Goal: Task Accomplishment & Management: Manage account settings

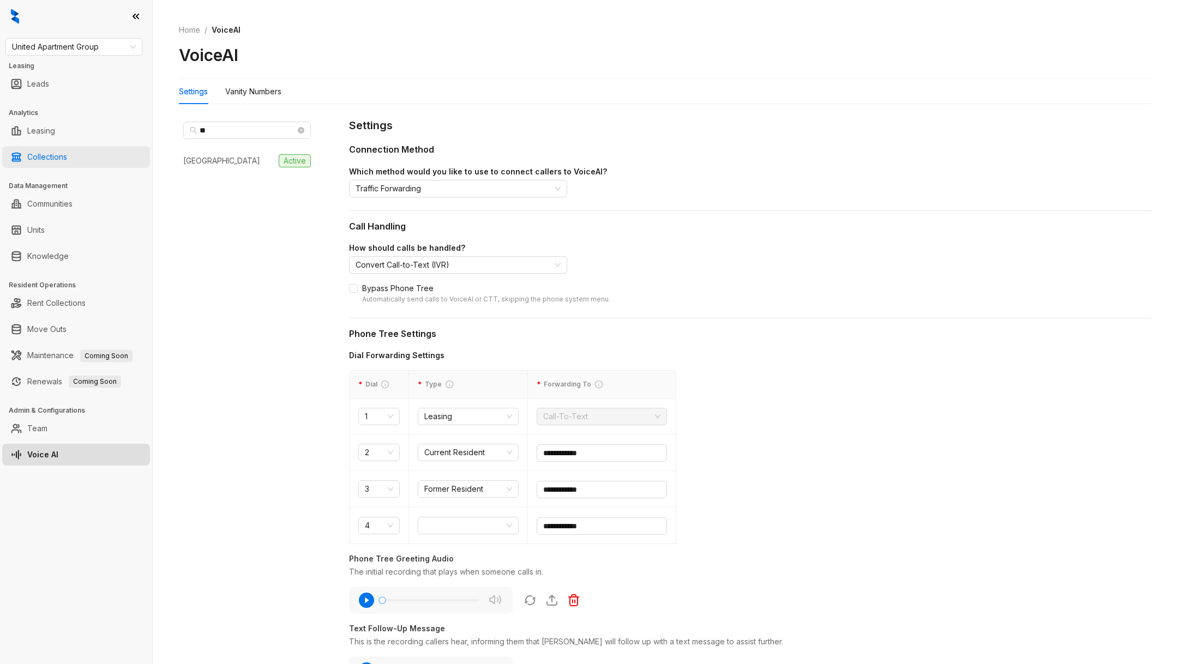
click at [67, 161] on link "Collections" at bounding box center [47, 157] width 40 height 22
click at [37, 159] on link "Collections" at bounding box center [47, 157] width 40 height 22
click at [39, 156] on link "Collections" at bounding box center [47, 157] width 40 height 22
click at [56, 155] on link "Collections" at bounding box center [47, 157] width 40 height 22
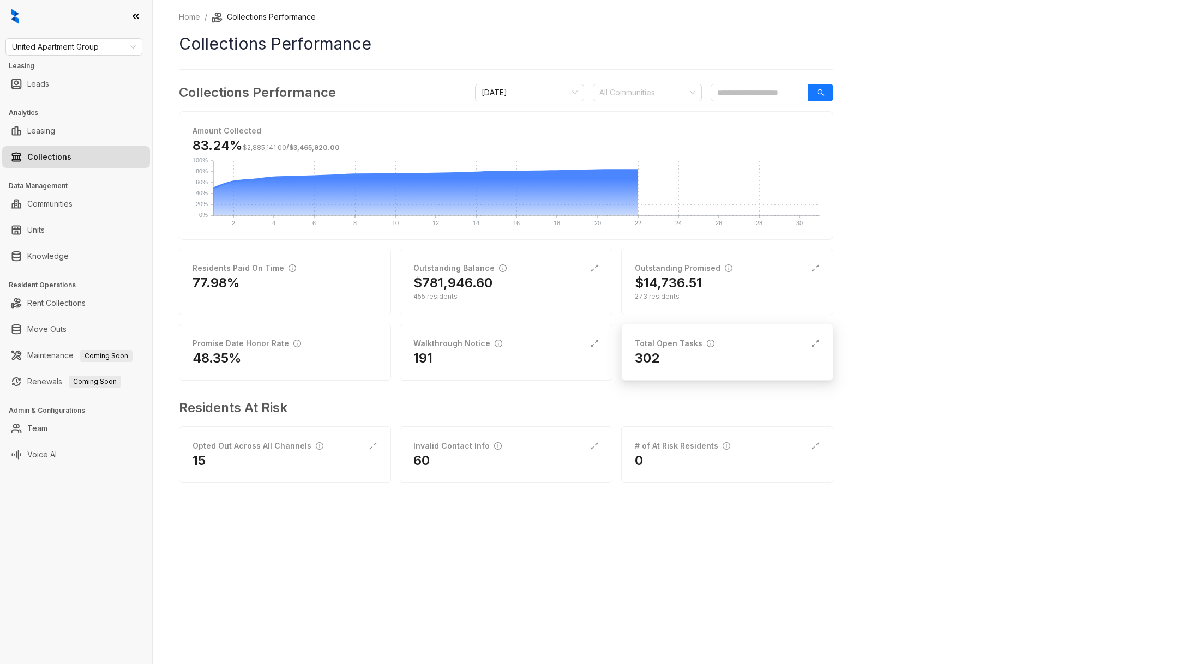
click at [689, 363] on div "302" at bounding box center [727, 357] width 185 height 17
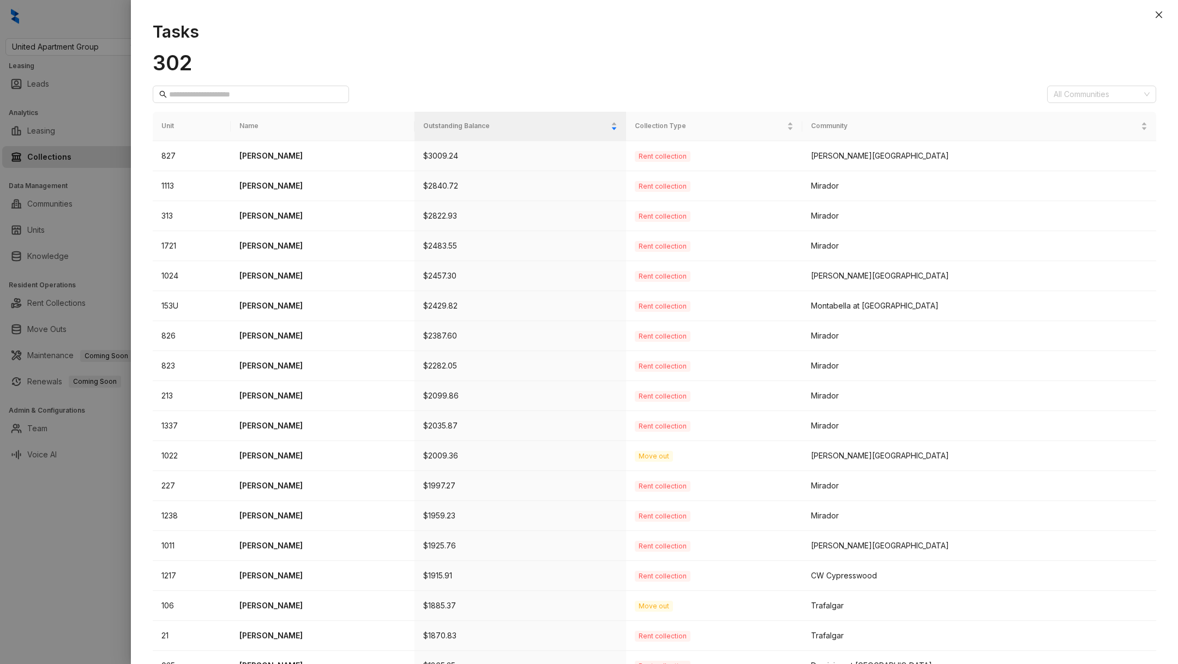
click at [51, 632] on div at bounding box center [589, 332] width 1178 height 664
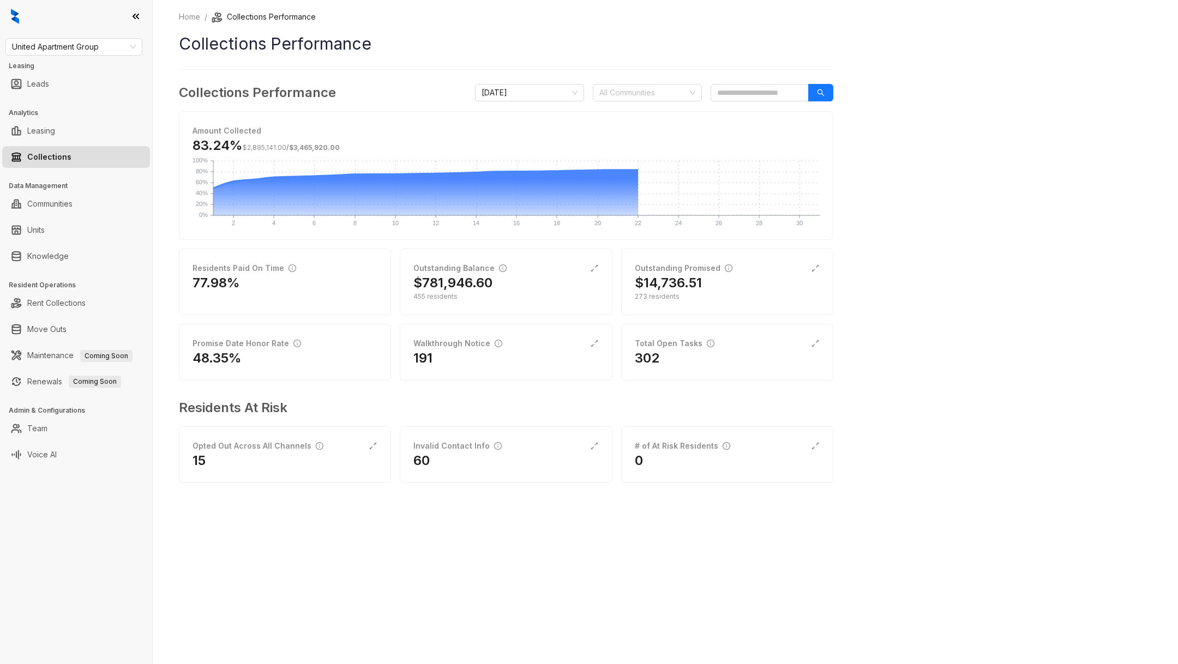
click at [722, 383] on div "Collections Performance [DATE] All Communities Amount Collected 83.24% $2,885,1…" at bounding box center [506, 290] width 654 height 415
click at [674, 350] on div "302" at bounding box center [727, 357] width 185 height 17
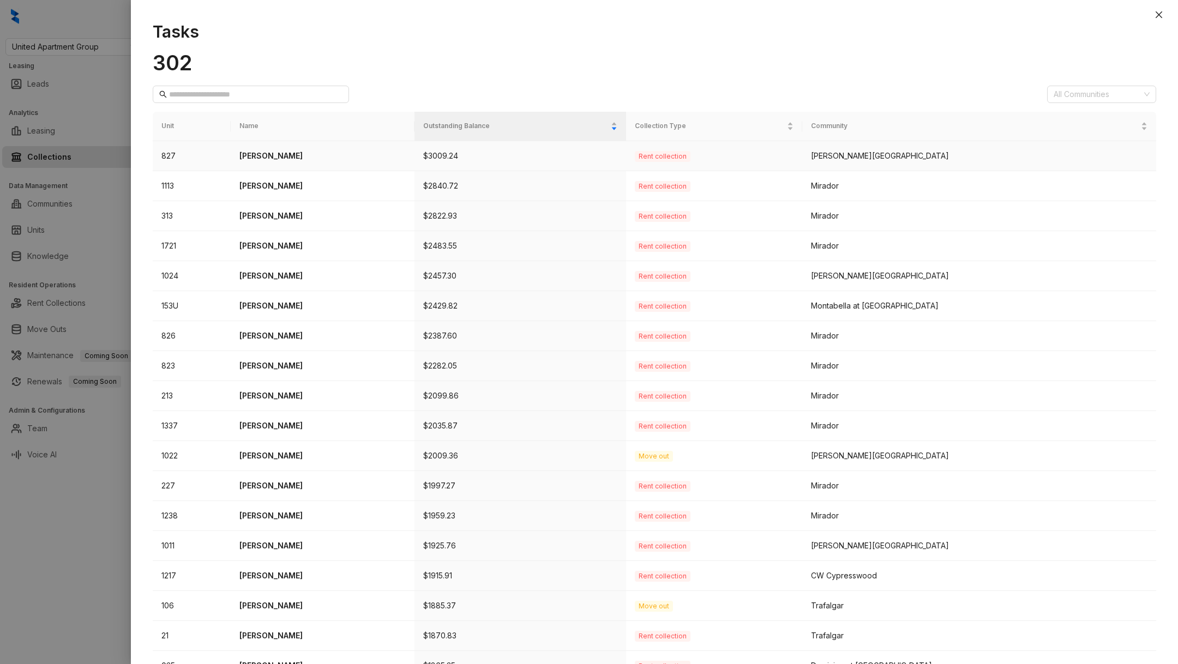
click at [288, 150] on p "[PERSON_NAME]" at bounding box center [322, 156] width 166 height 12
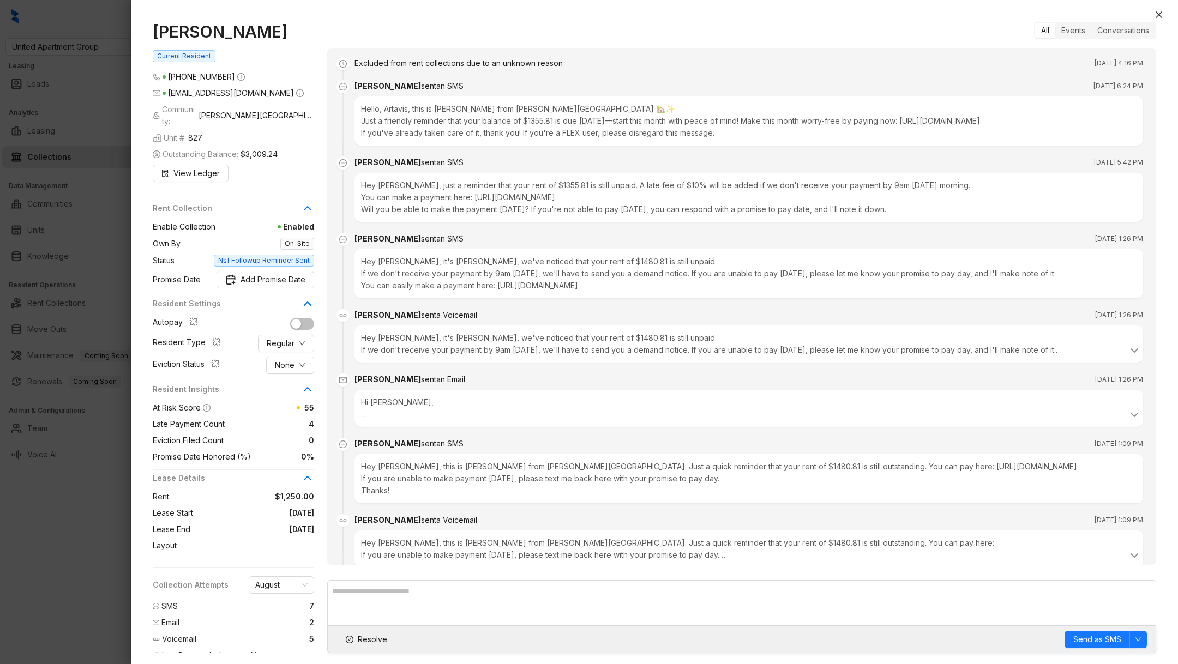
click at [104, 579] on div at bounding box center [589, 332] width 1178 height 664
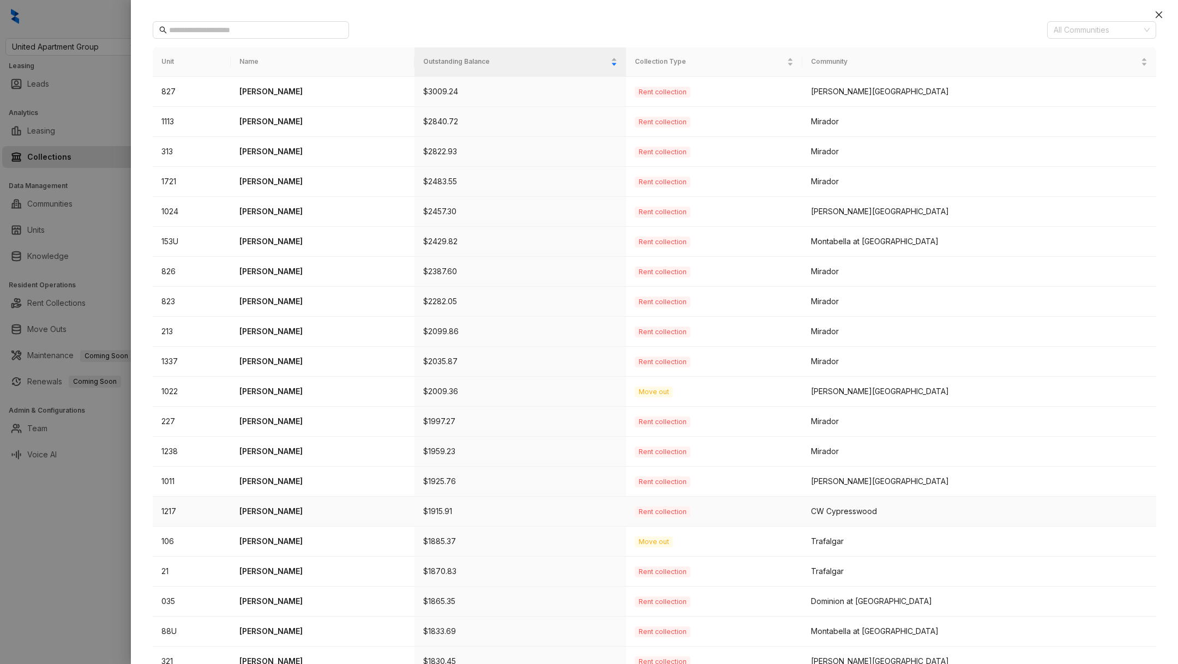
scroll to position [110, 0]
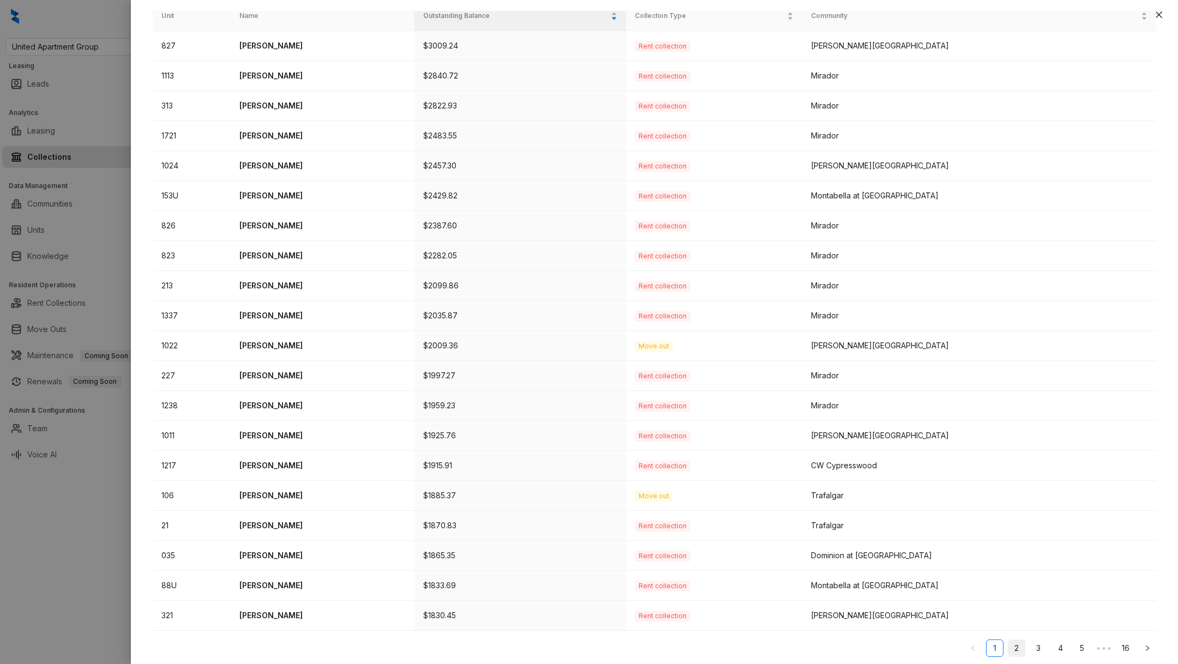
click at [1013, 643] on link "2" at bounding box center [1016, 648] width 16 height 16
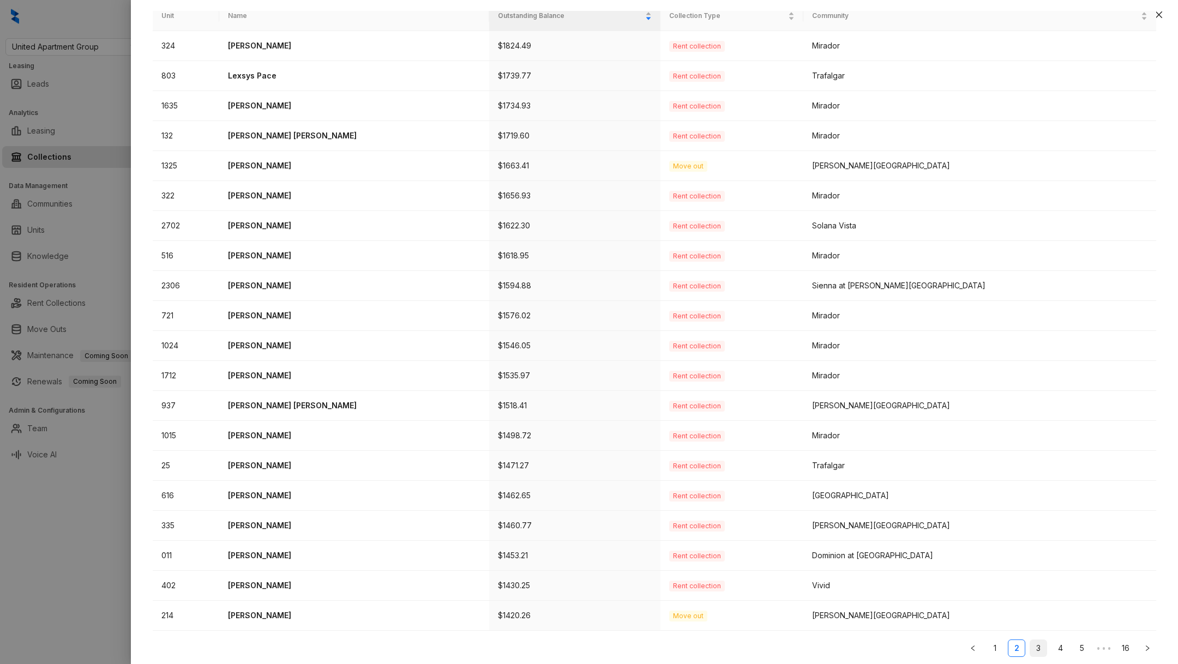
click at [1041, 648] on link "3" at bounding box center [1038, 648] width 16 height 16
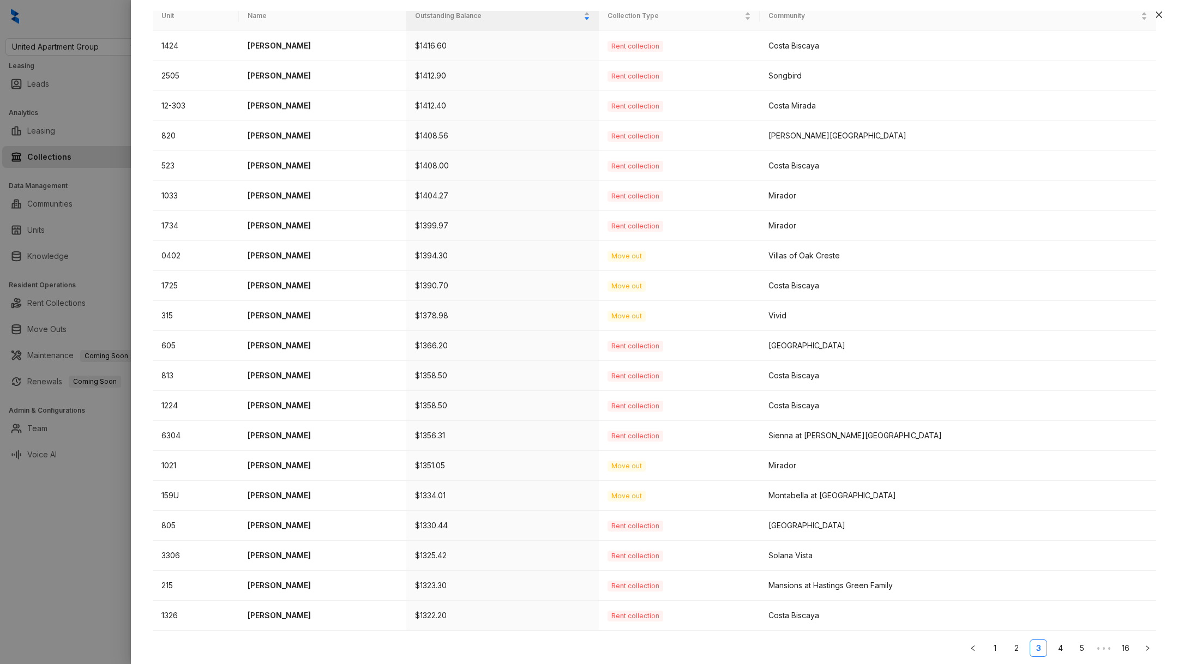
click at [1071, 648] on ul "1 2 3 4 5 ••• 16" at bounding box center [654, 647] width 1003 height 17
click at [1064, 647] on link "4" at bounding box center [1060, 648] width 16 height 16
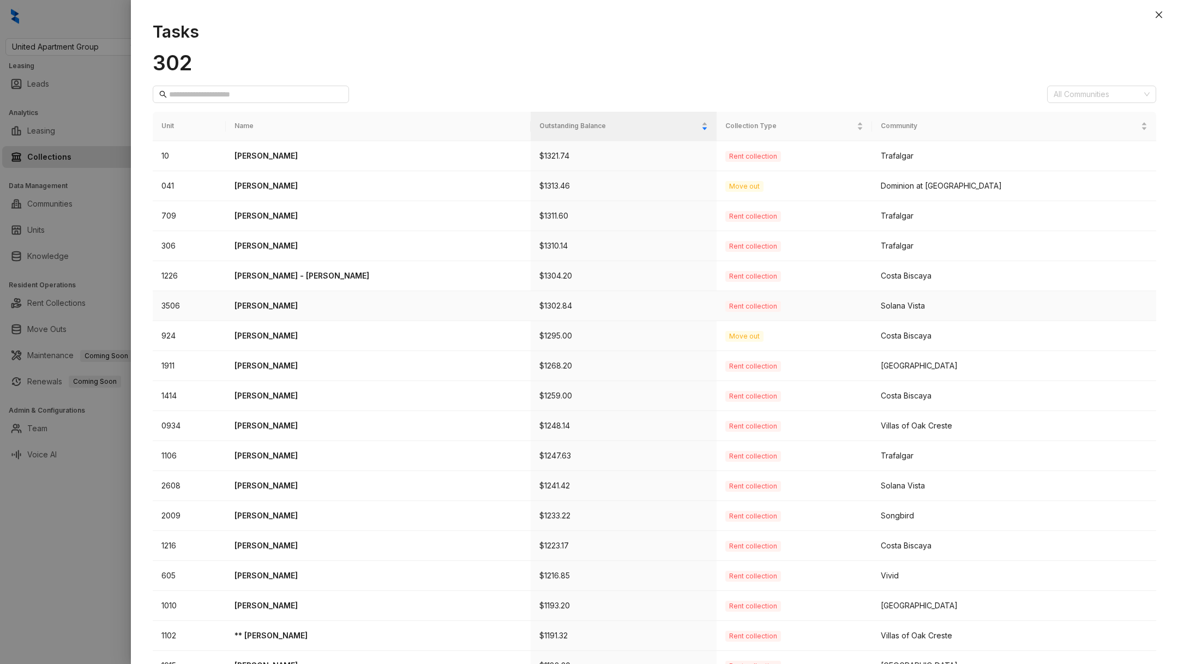
click at [264, 305] on p "[PERSON_NAME]" at bounding box center [377, 306] width 287 height 12
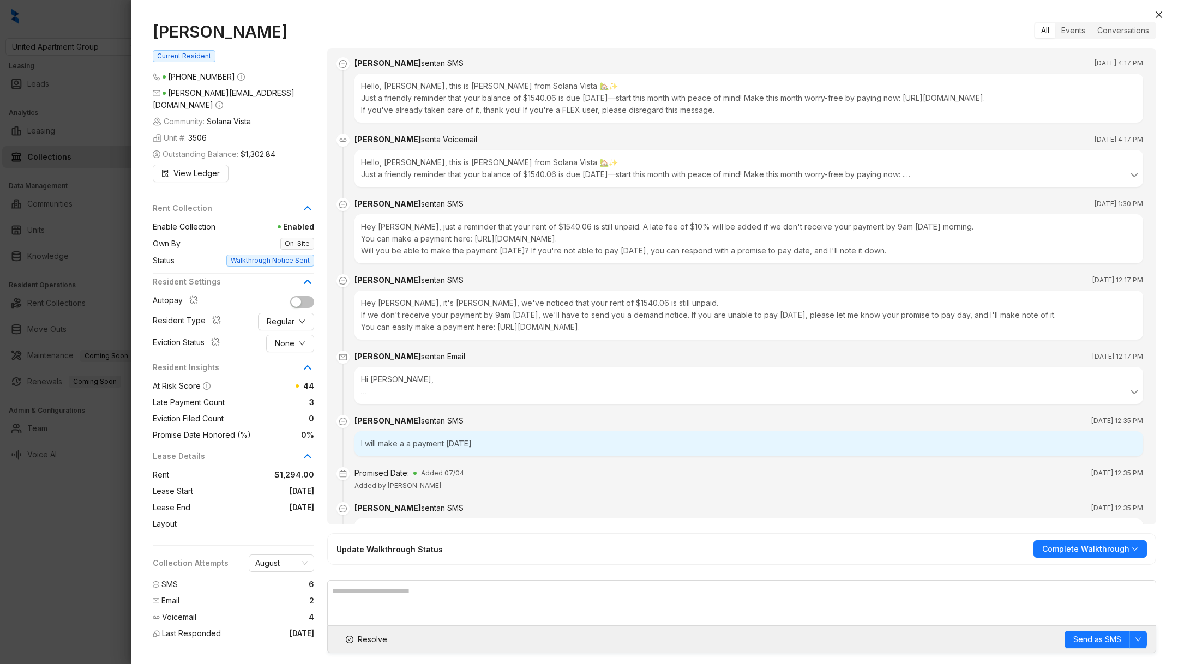
click at [85, 537] on div at bounding box center [589, 332] width 1178 height 664
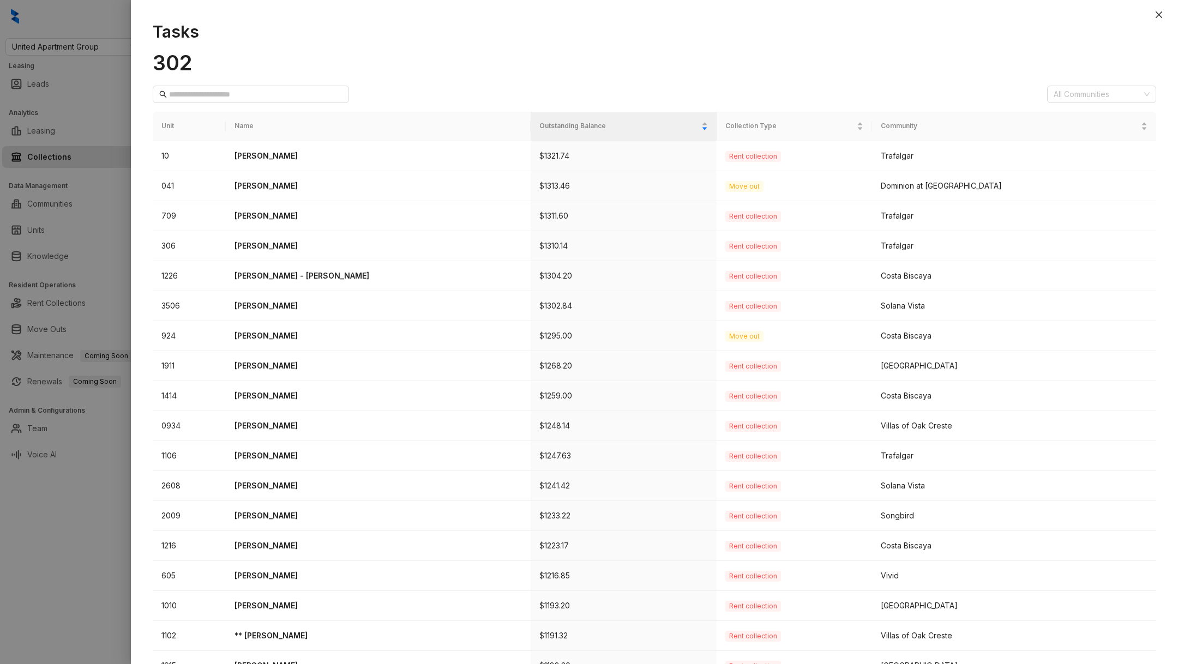
click at [85, 537] on div at bounding box center [589, 332] width 1178 height 664
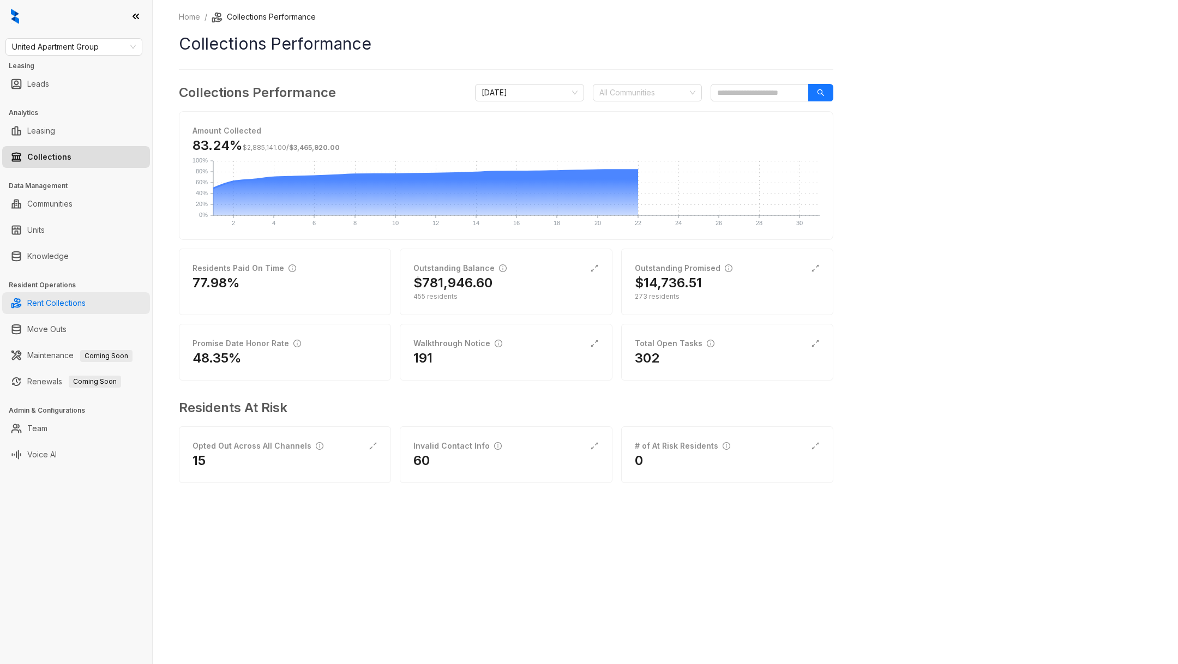
click at [74, 307] on link "Rent Collections" at bounding box center [56, 303] width 58 height 22
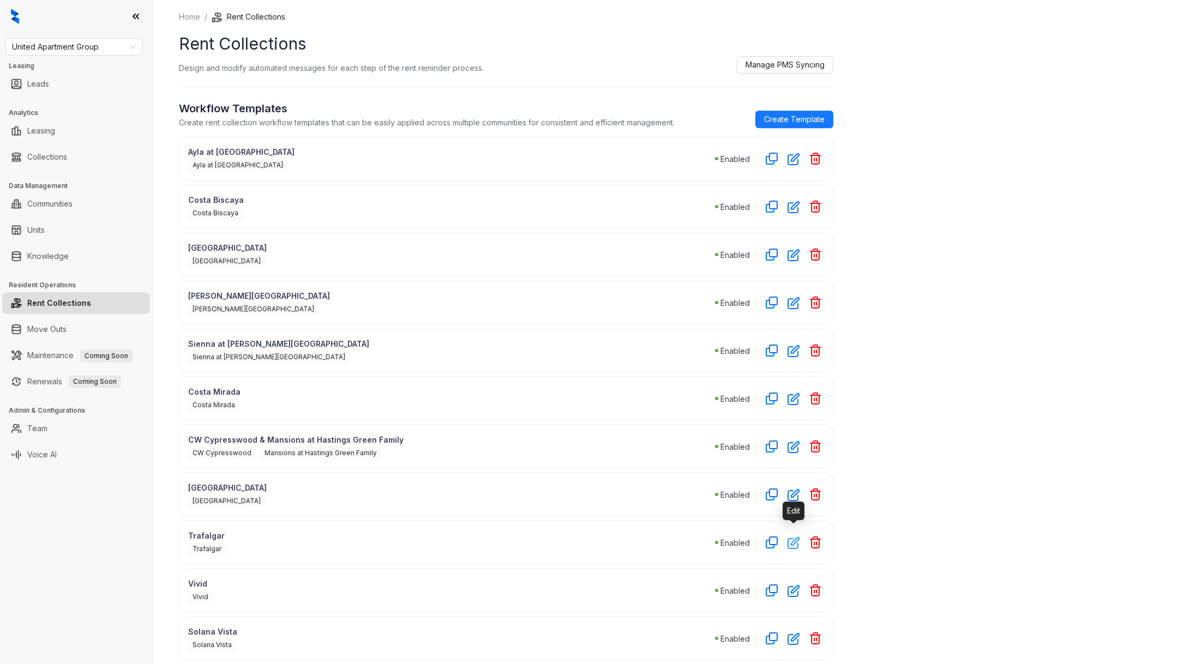
click at [791, 538] on icon "button" at bounding box center [793, 543] width 11 height 11
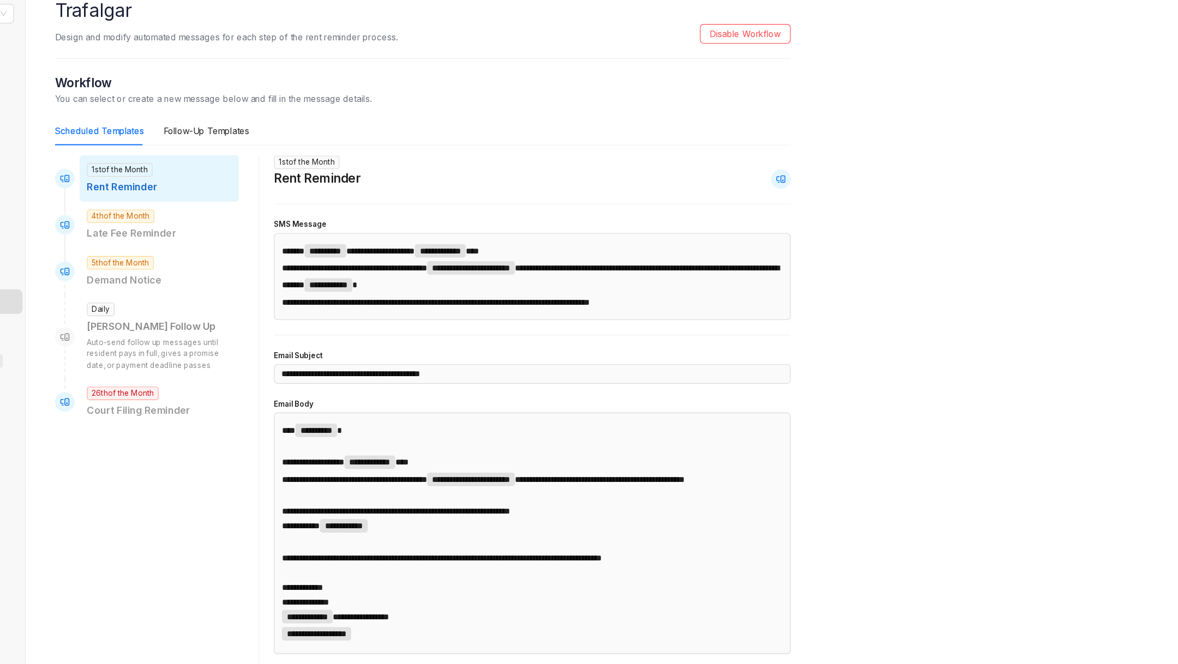
scroll to position [14, 0]
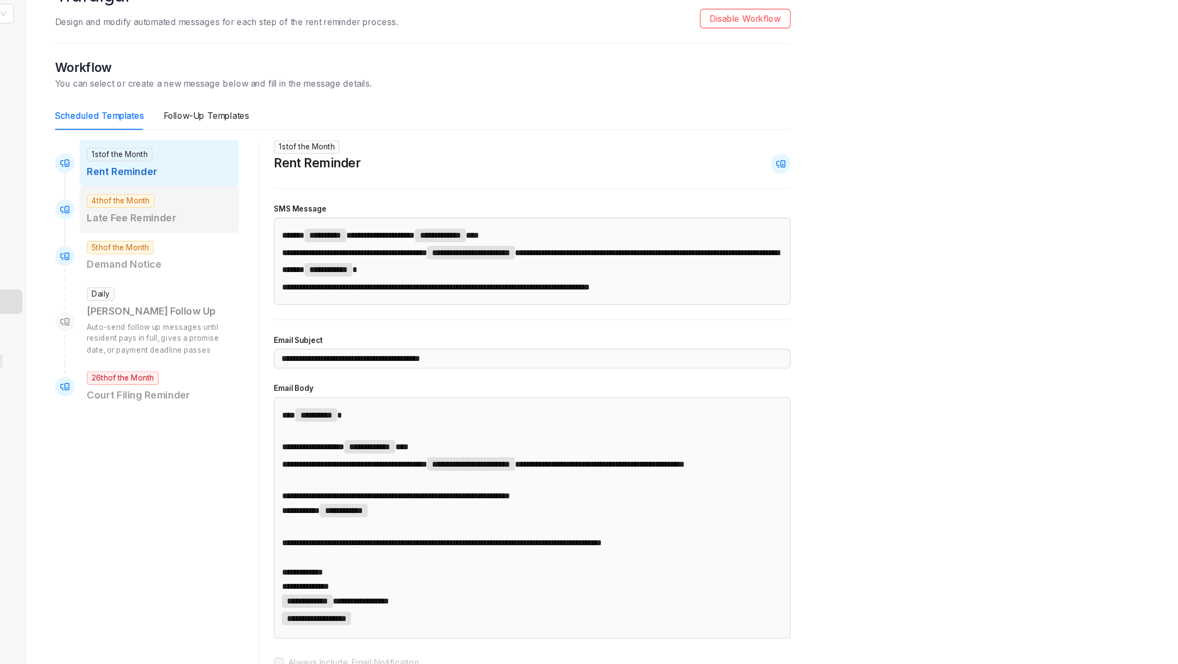
click at [307, 215] on div "4th of the Month Late Fee Reminder" at bounding box center [272, 221] width 142 height 41
type input "**********"
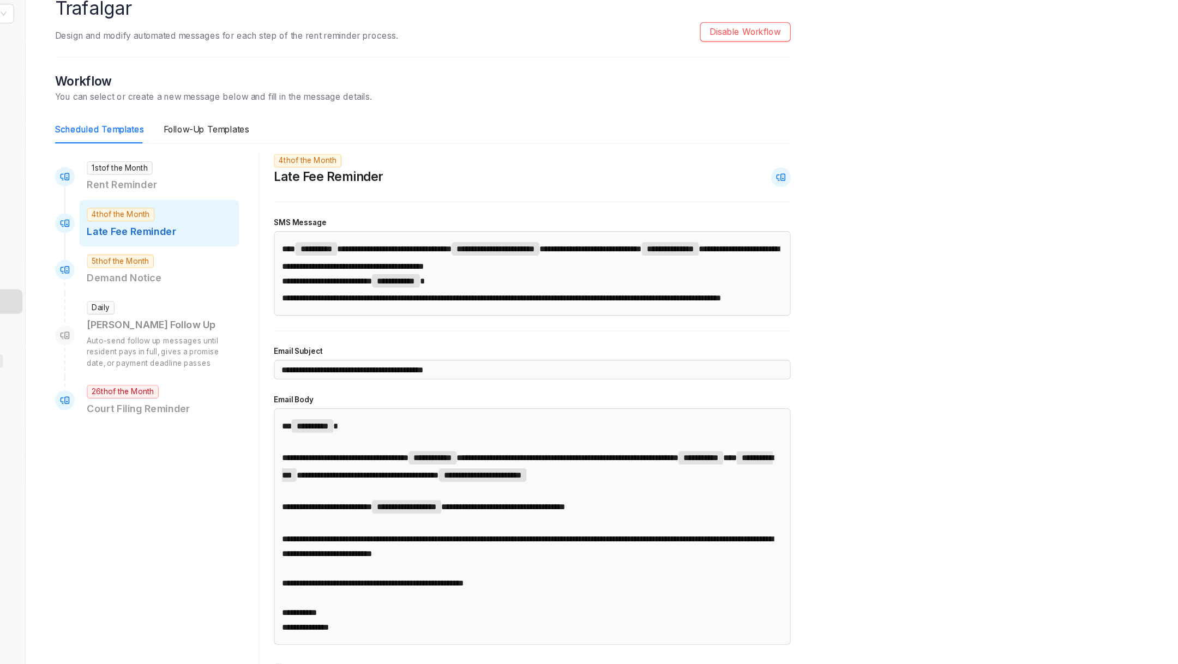
scroll to position [0, 0]
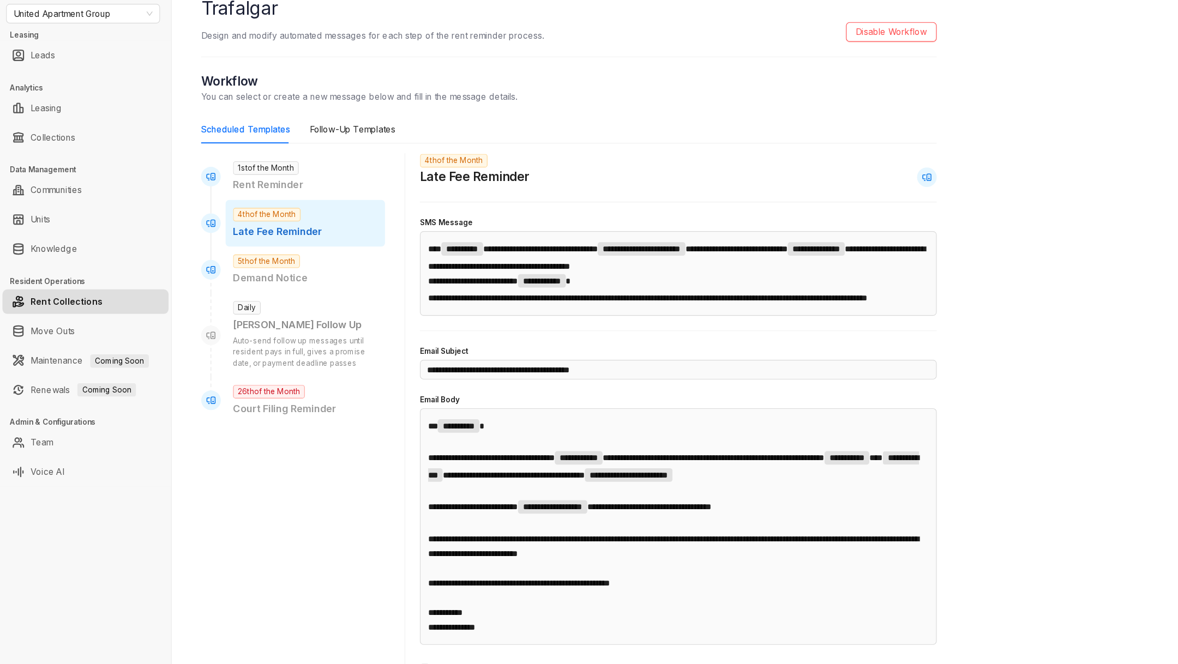
click at [61, 300] on link "Rent Collections" at bounding box center [59, 303] width 64 height 22
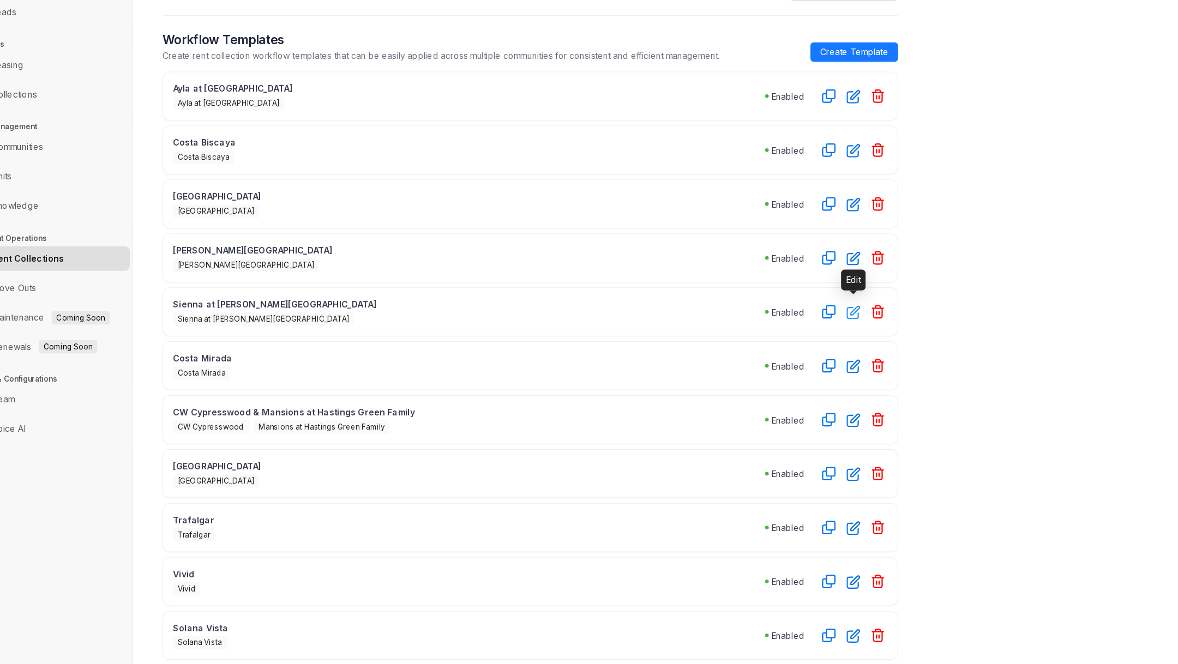
click at [788, 345] on icon "button" at bounding box center [793, 351] width 13 height 13
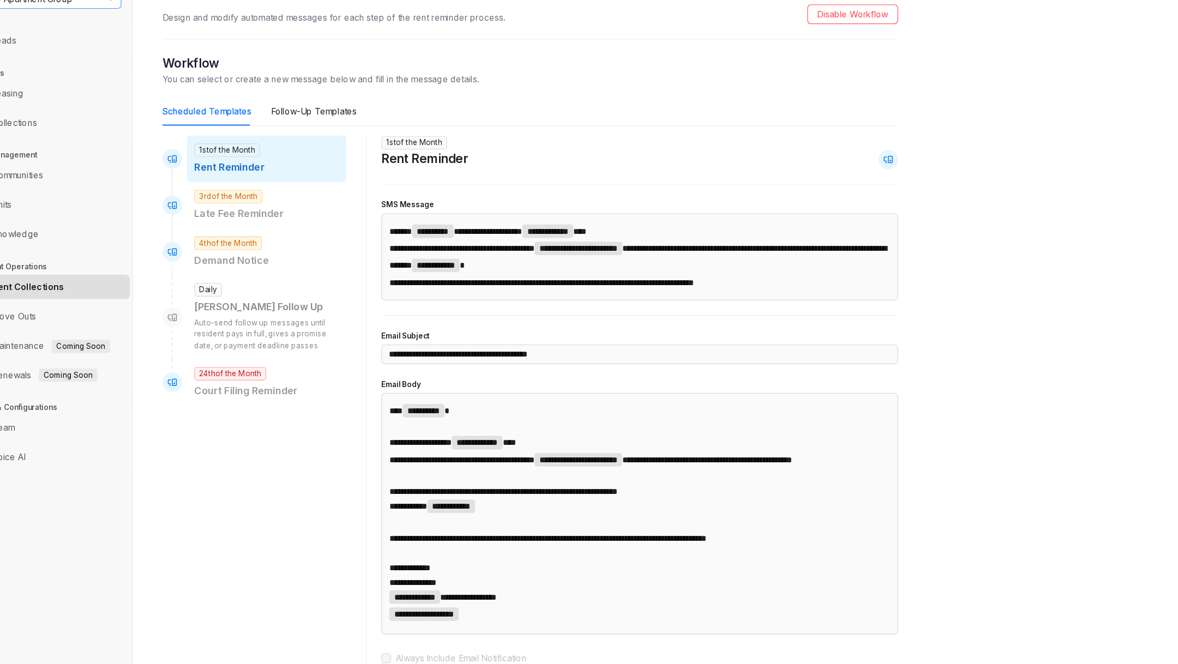
scroll to position [11, 0]
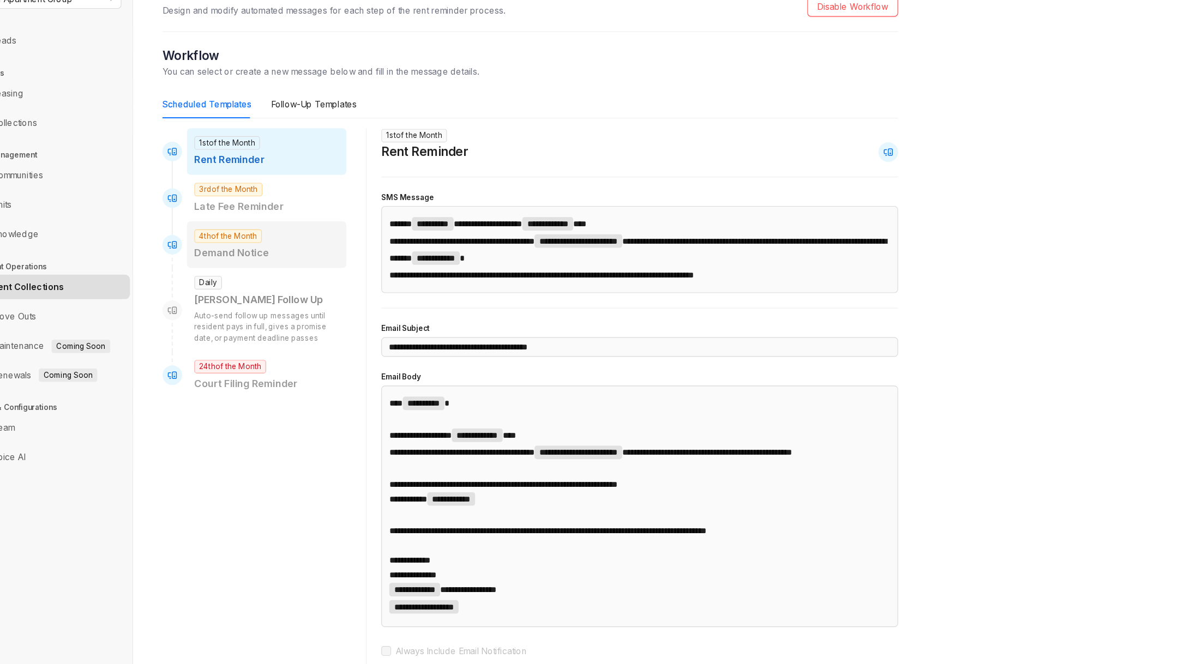
click at [244, 269] on p "Demand Notice" at bounding box center [271, 273] width 129 height 14
type input "**********"
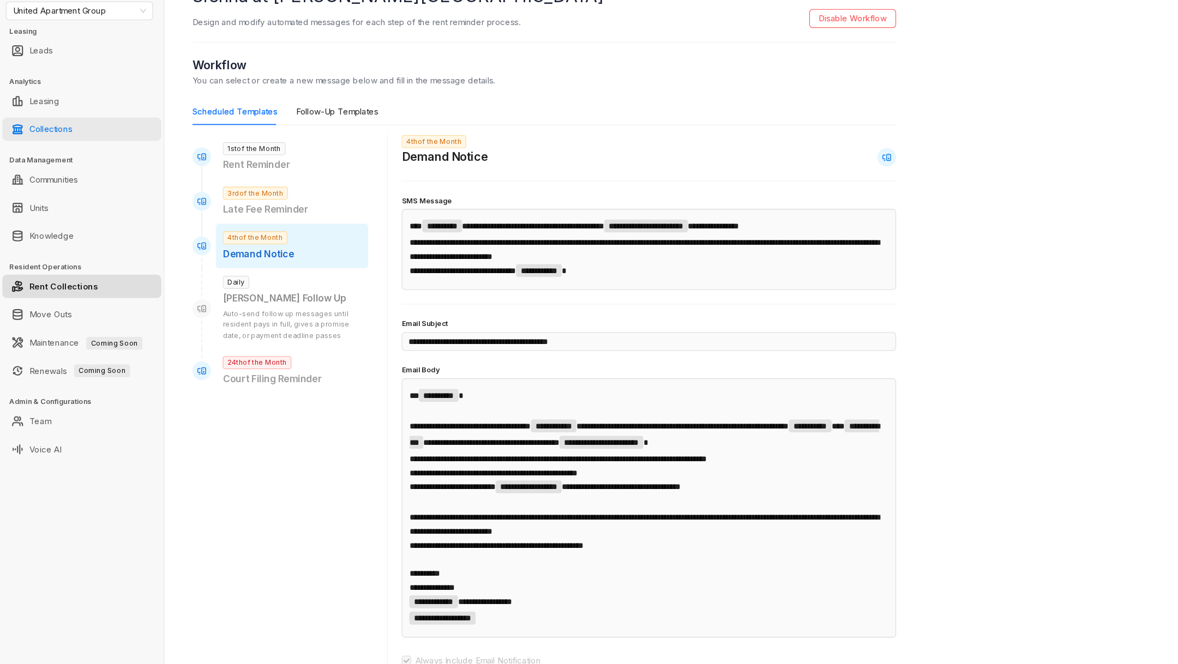
click at [67, 156] on link "Collections" at bounding box center [47, 157] width 40 height 22
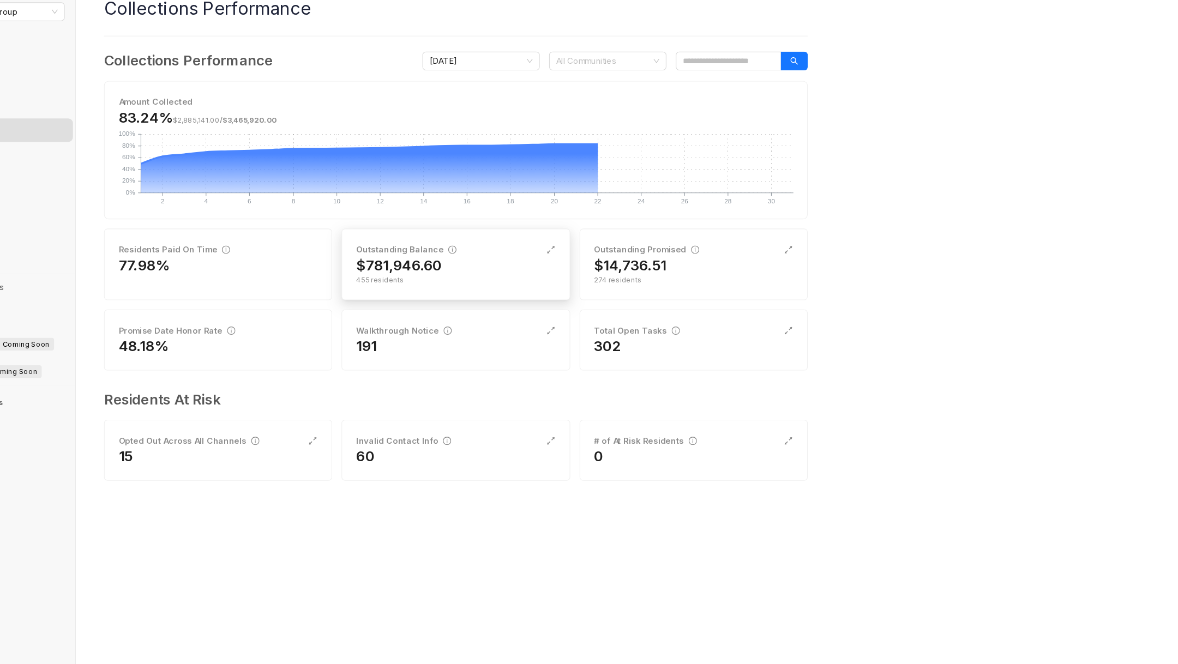
click at [523, 292] on div "455 residents" at bounding box center [505, 297] width 185 height 10
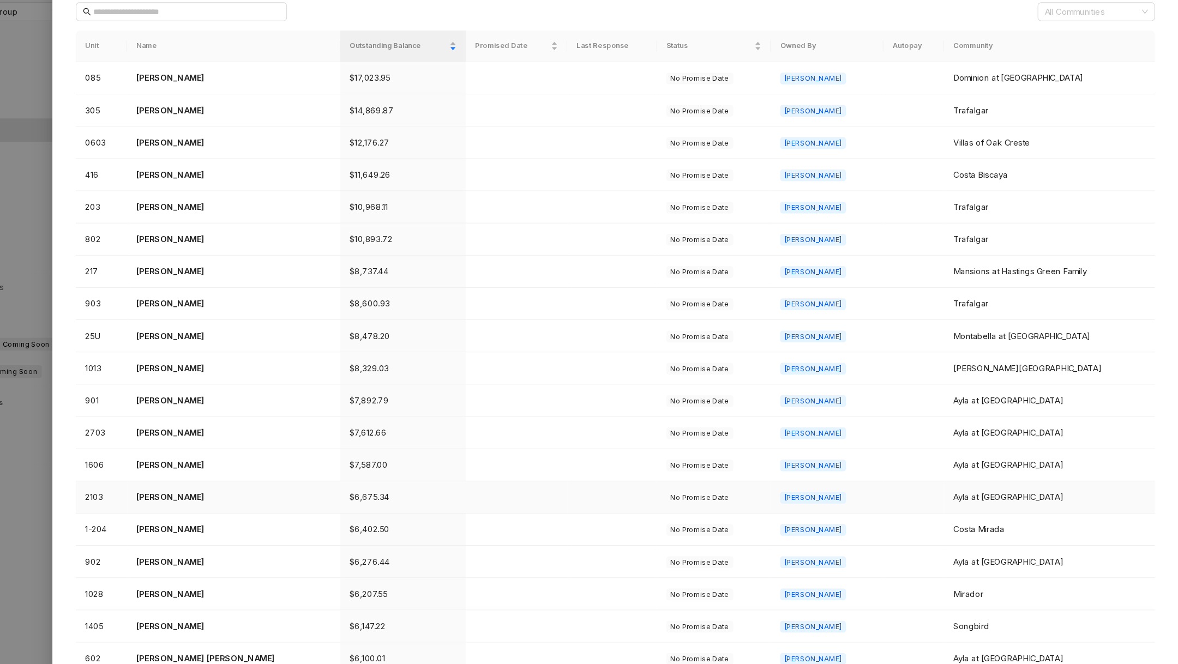
scroll to position [81, 0]
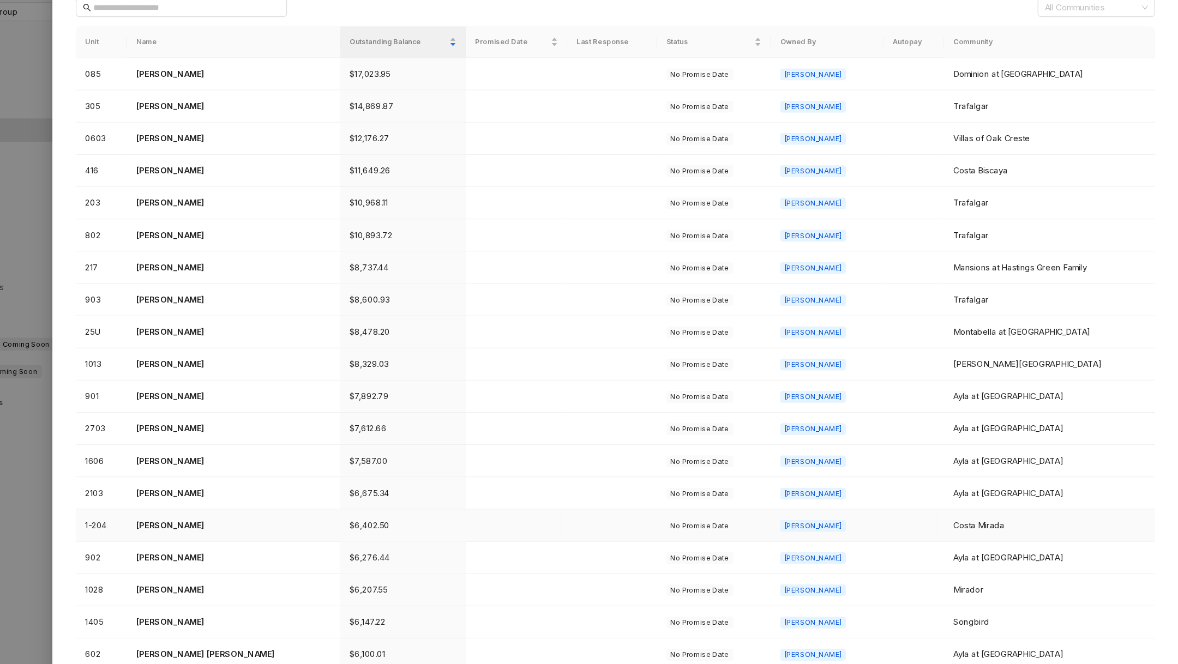
click at [257, 524] on p "[PERSON_NAME]" at bounding box center [299, 524] width 180 height 12
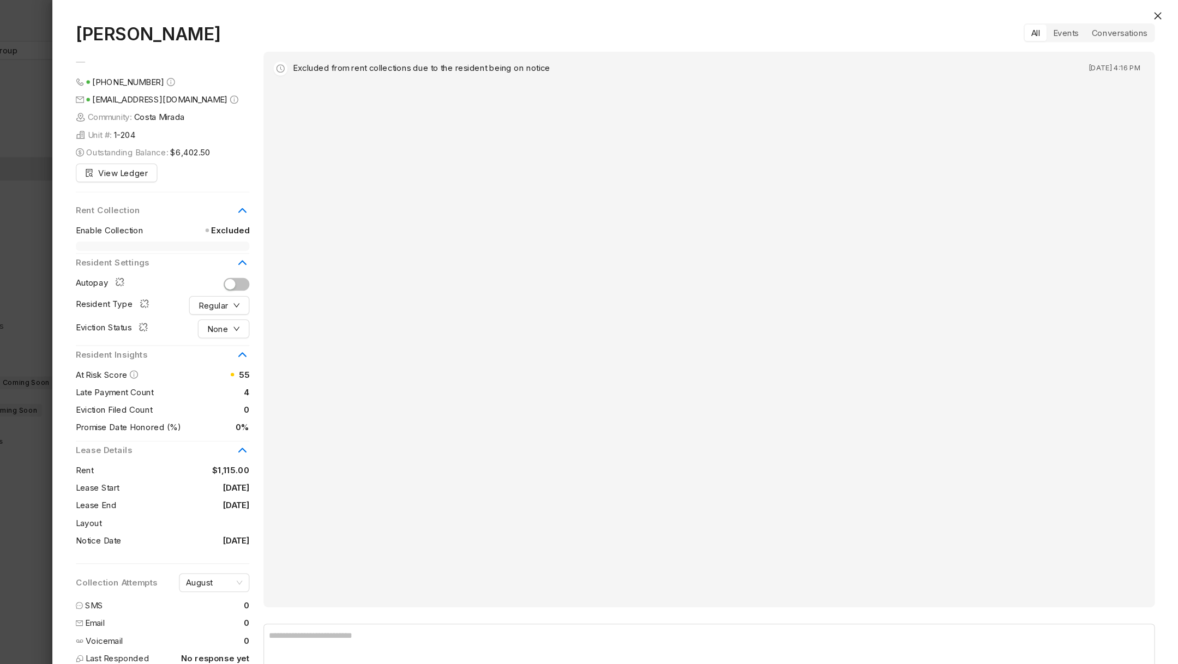
click at [94, 491] on div at bounding box center [589, 332] width 1178 height 664
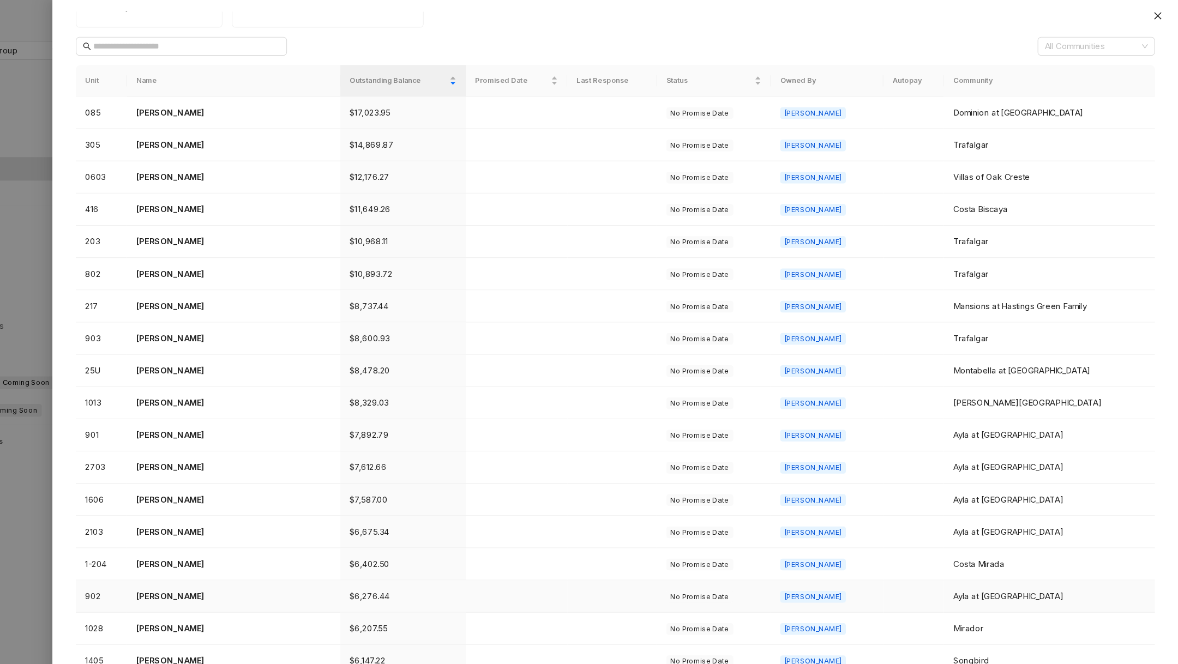
scroll to position [107, 0]
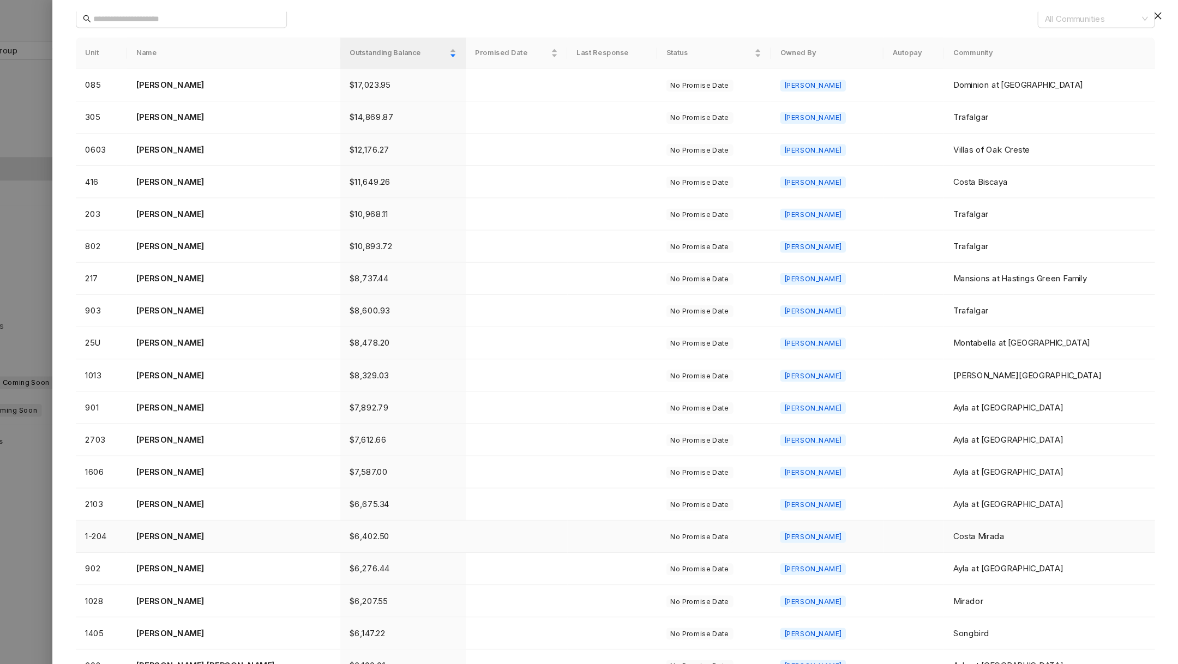
click at [256, 484] on td "[PERSON_NAME]" at bounding box center [299, 499] width 198 height 30
click at [240, 493] on p "[PERSON_NAME]" at bounding box center [299, 499] width 180 height 12
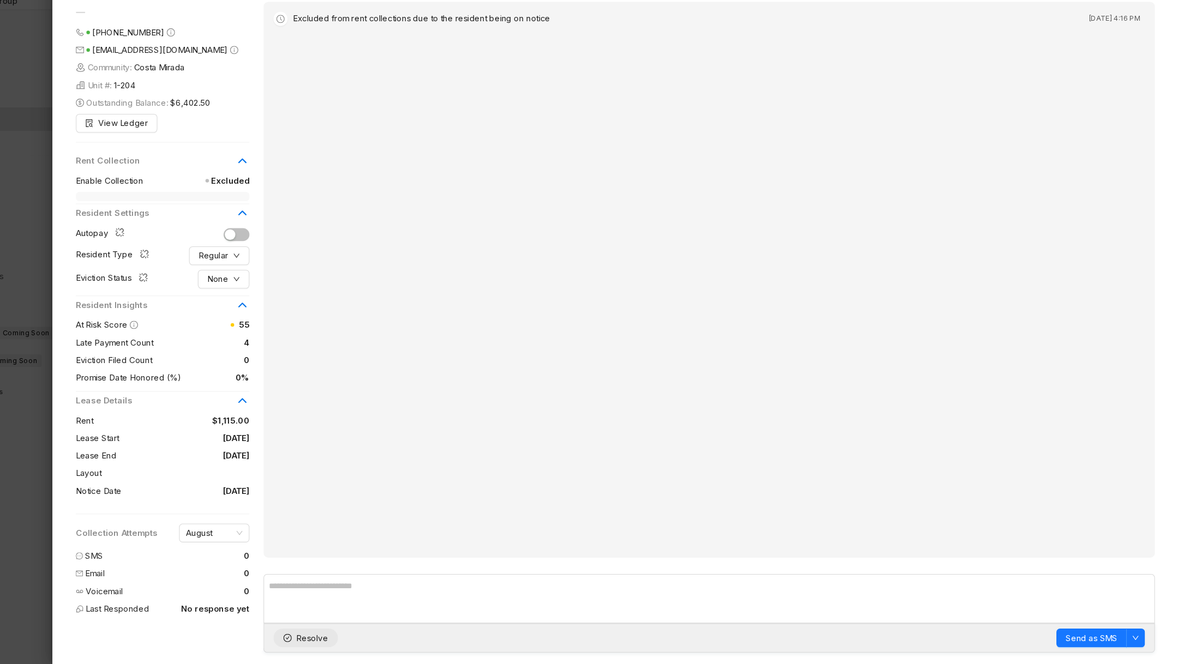
click at [358, 637] on span "Resolve" at bounding box center [372, 639] width 29 height 12
click at [106, 595] on div at bounding box center [589, 332] width 1178 height 664
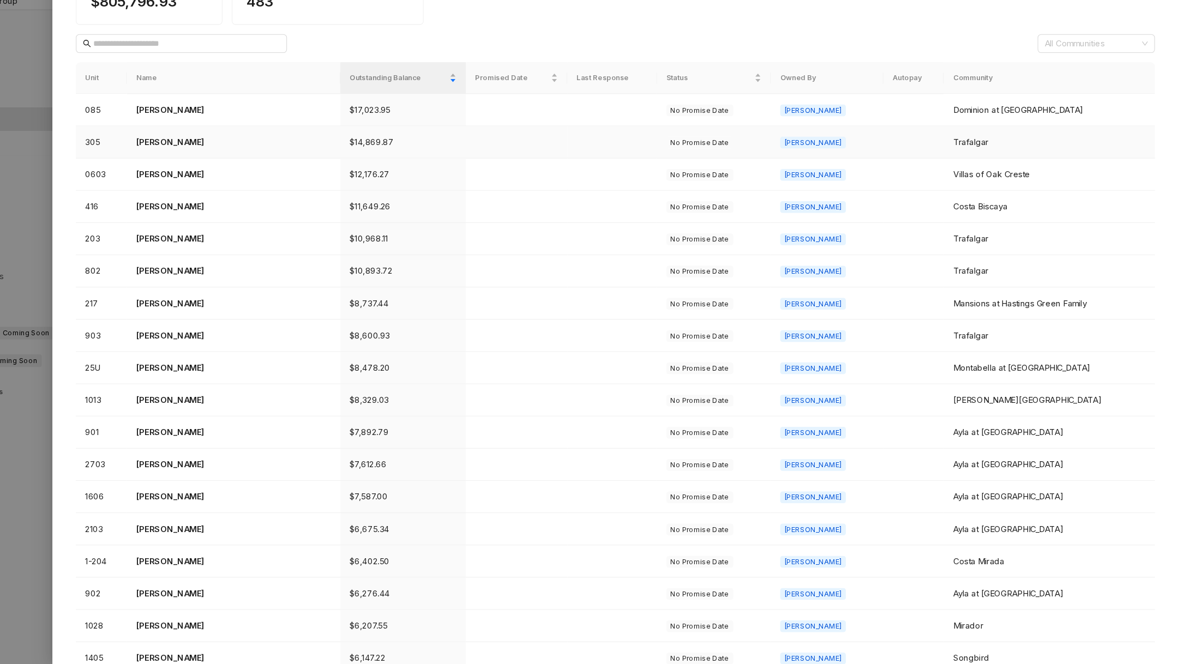
scroll to position [36, 0]
click at [232, 181] on p "[PERSON_NAME]" at bounding box center [299, 180] width 180 height 12
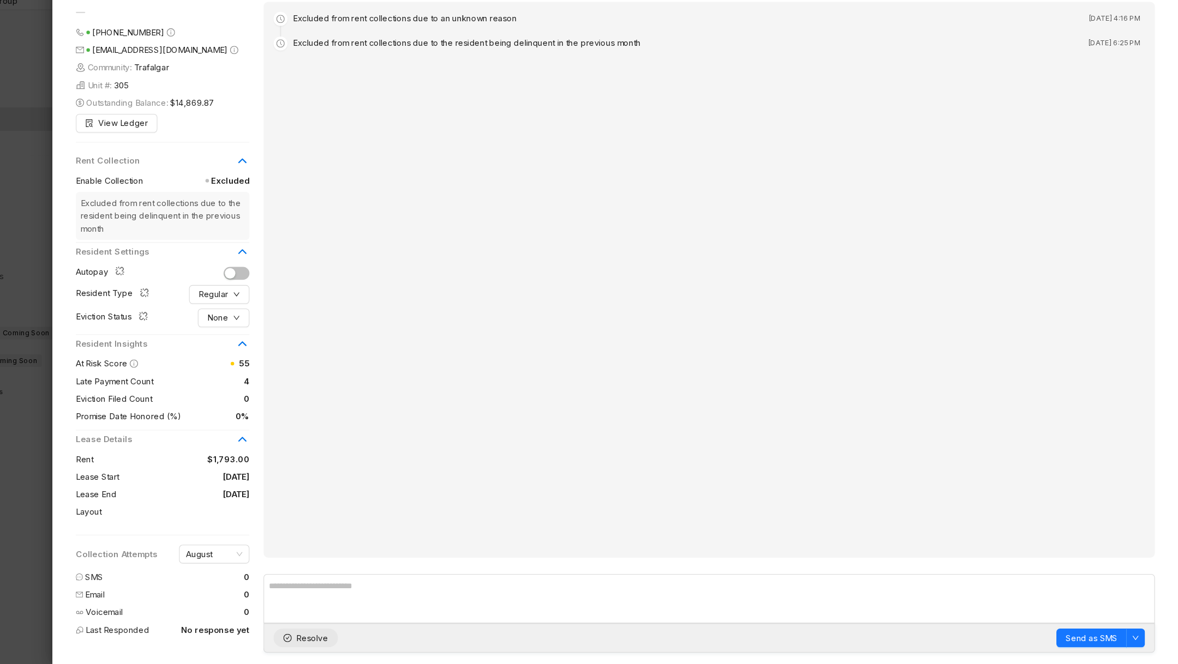
click at [361, 638] on span "Resolve" at bounding box center [372, 639] width 29 height 12
click at [111, 569] on div at bounding box center [589, 332] width 1178 height 664
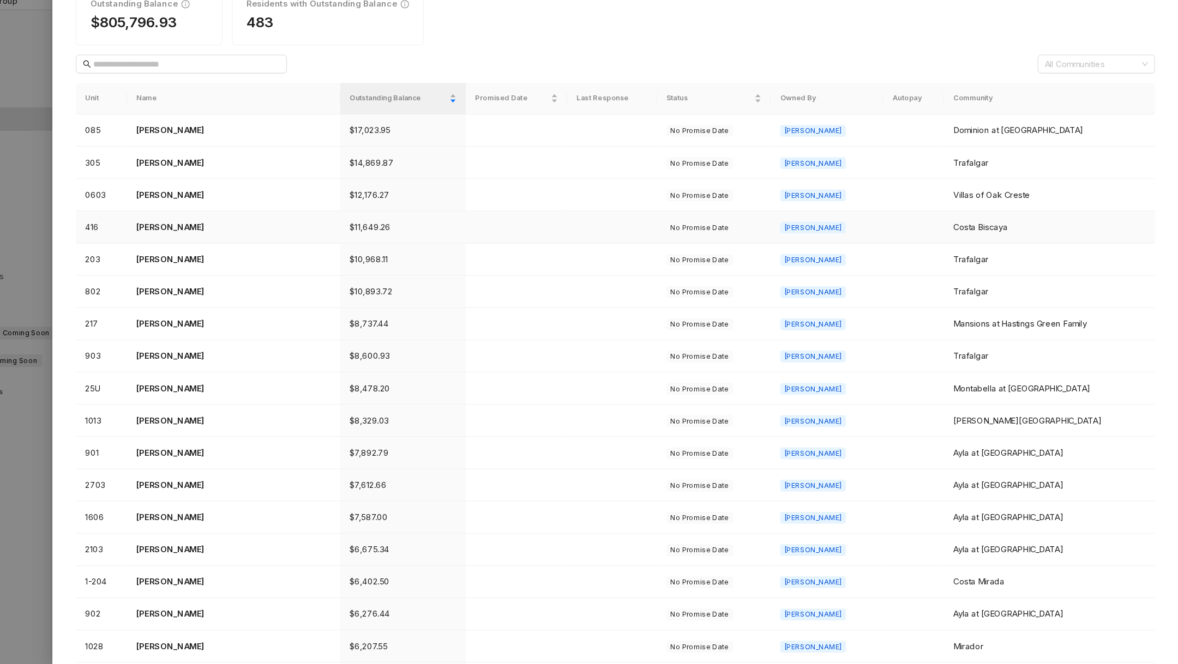
scroll to position [15, 0]
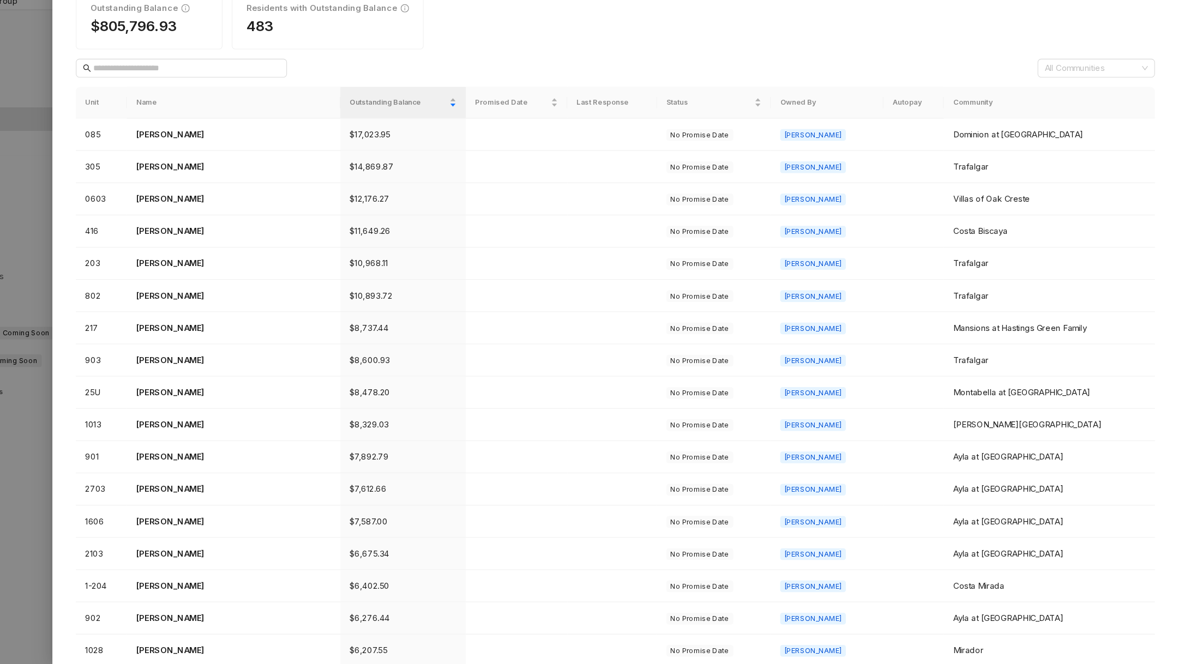
click at [142, 530] on div "Outstanding Balance Outstanding Balance $805,796.93 Residents with Outstanding …" at bounding box center [654, 337] width 1047 height 653
click at [114, 536] on div at bounding box center [589, 332] width 1178 height 664
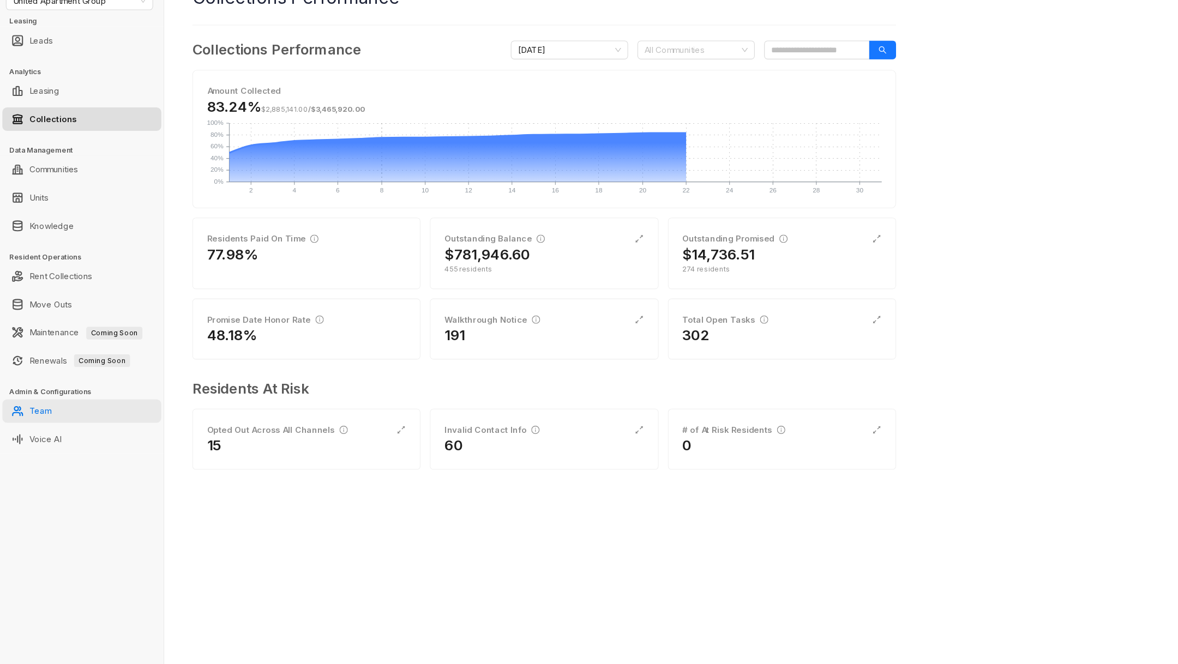
click at [47, 435] on link "Team" at bounding box center [37, 429] width 20 height 22
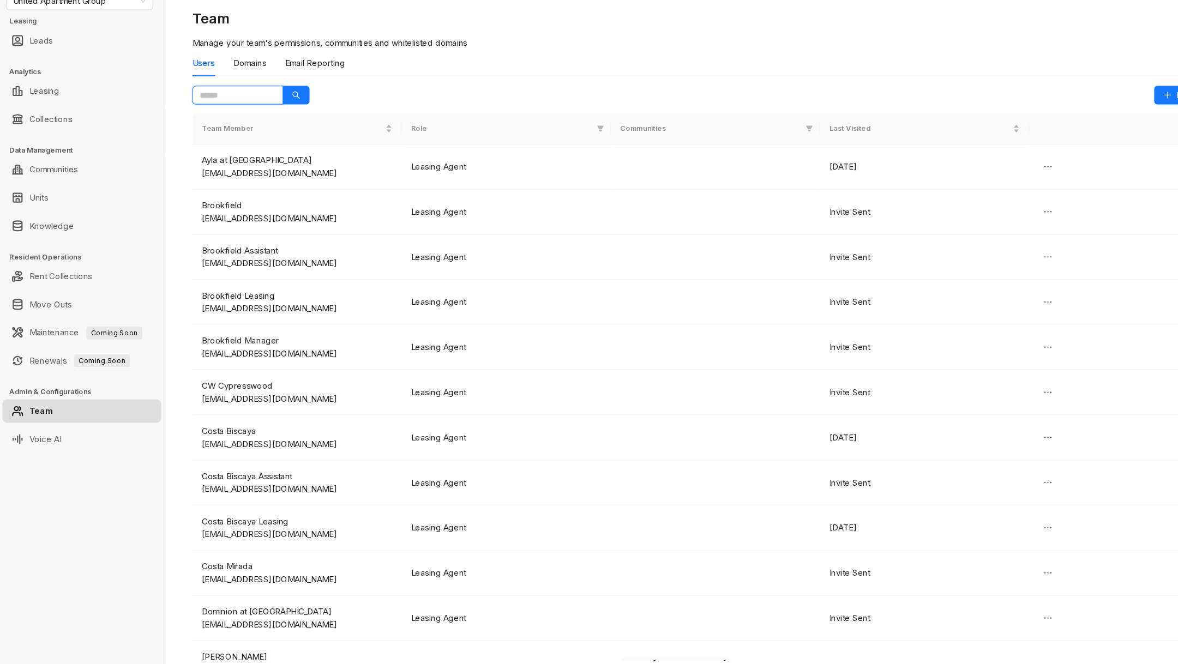
click at [202, 135] on input "text" at bounding box center [216, 135] width 63 height 12
type input "*******"
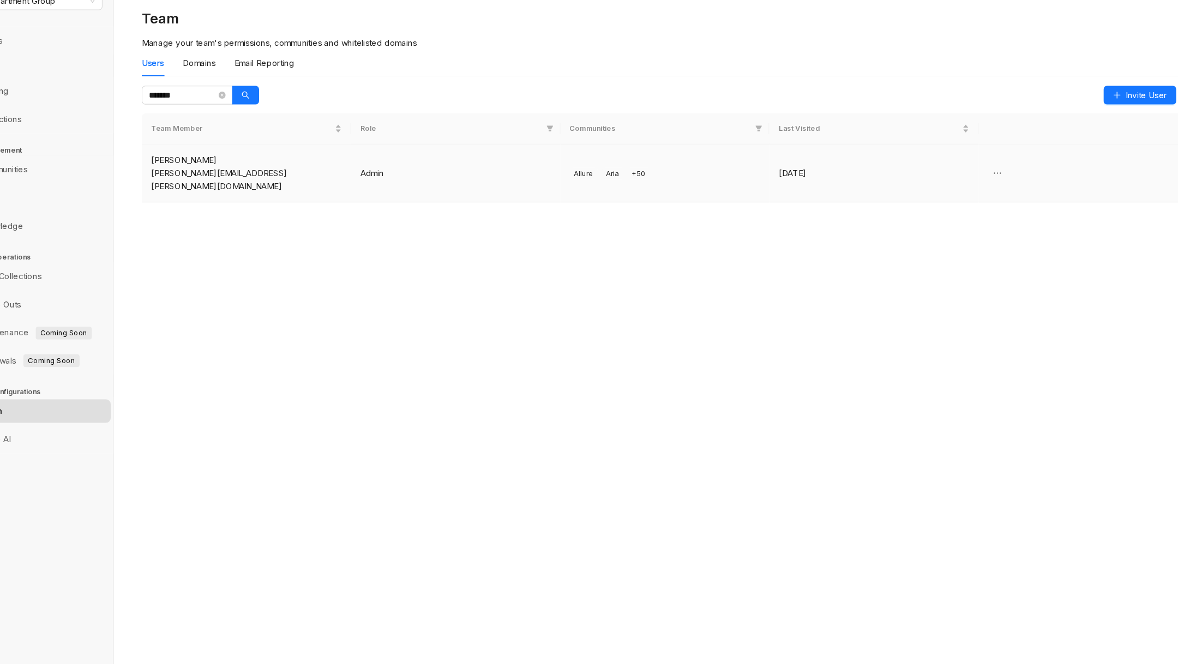
click at [607, 210] on td "Allure Aria + 50" at bounding box center [665, 207] width 195 height 54
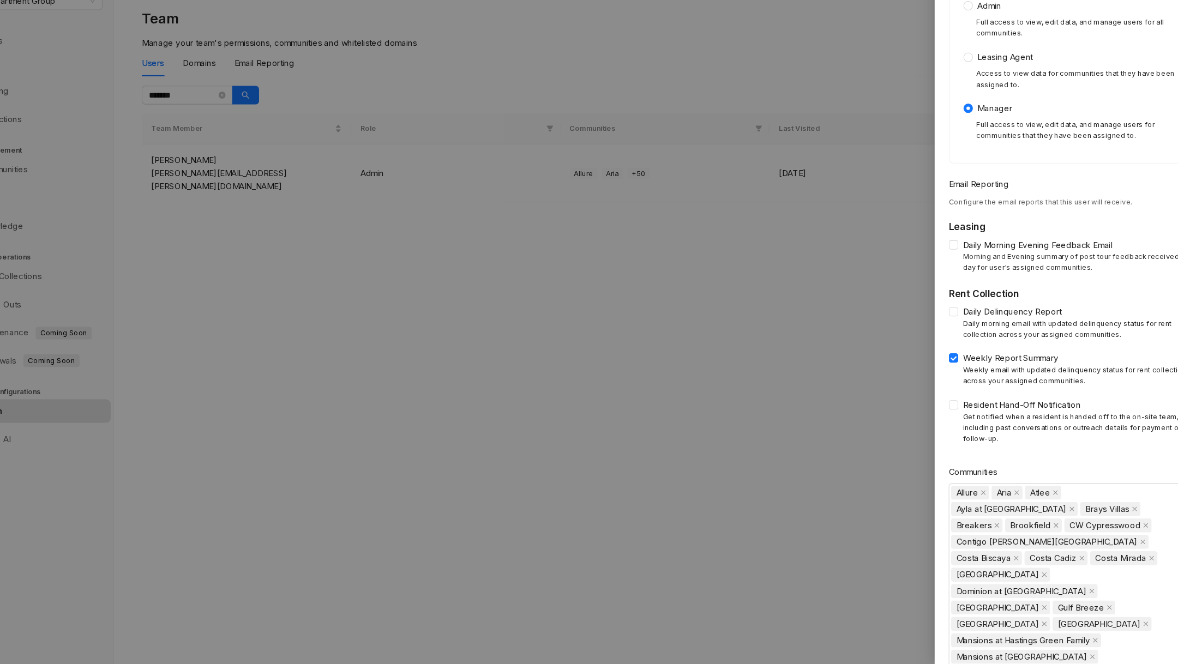
scroll to position [372, 0]
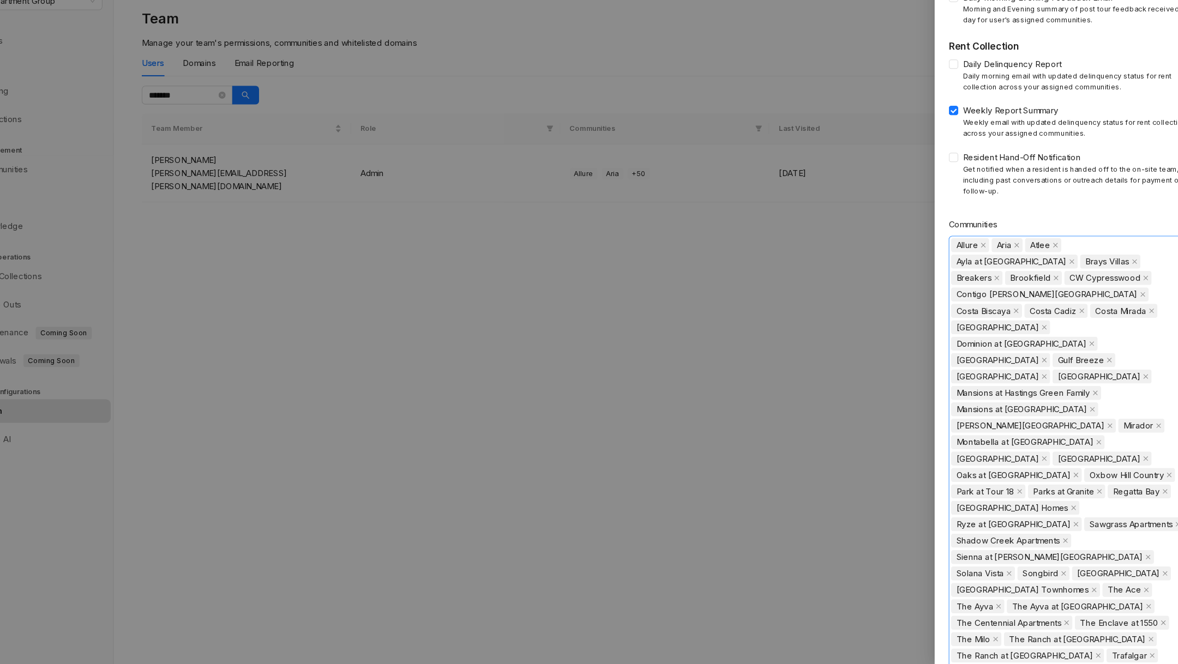
click at [1128, 599] on div "Allure [PERSON_NAME] [GEOGRAPHIC_DATA] at [GEOGRAPHIC_DATA] [GEOGRAPHIC_DATA] […" at bounding box center [1041, 503] width 220 height 473
click at [935, 623] on icon "caret-down" at bounding box center [937, 621] width 5 height 5
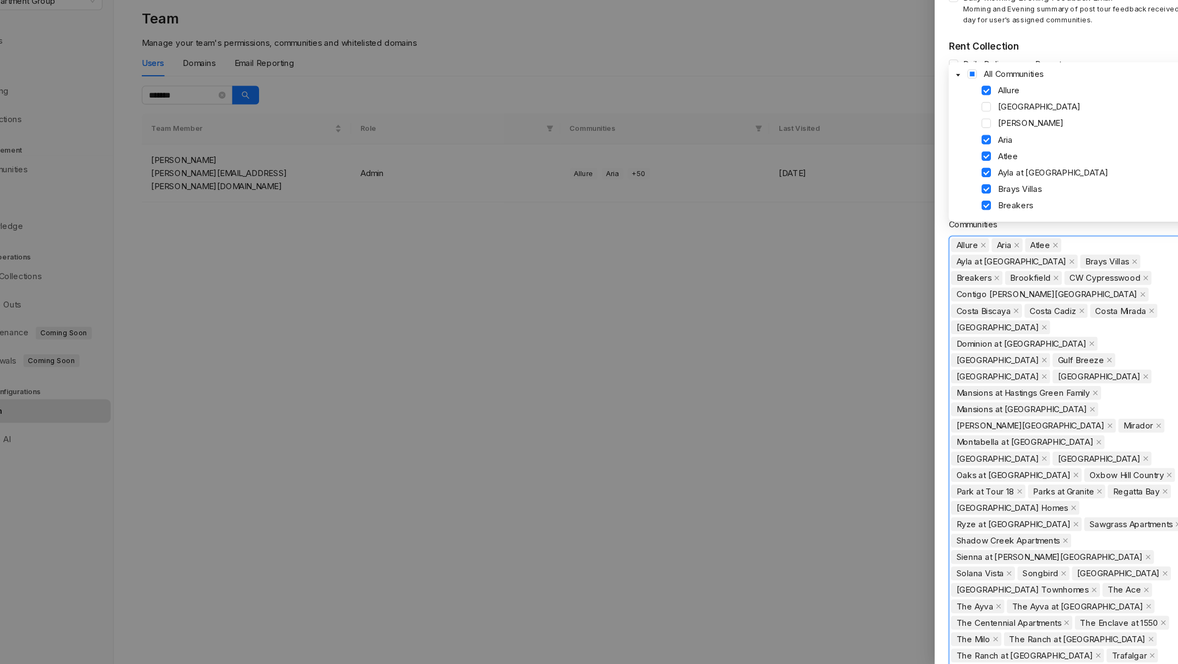
click at [1126, 602] on div "Allure [PERSON_NAME] [GEOGRAPHIC_DATA] at [GEOGRAPHIC_DATA] [GEOGRAPHIC_DATA] […" at bounding box center [1041, 503] width 220 height 473
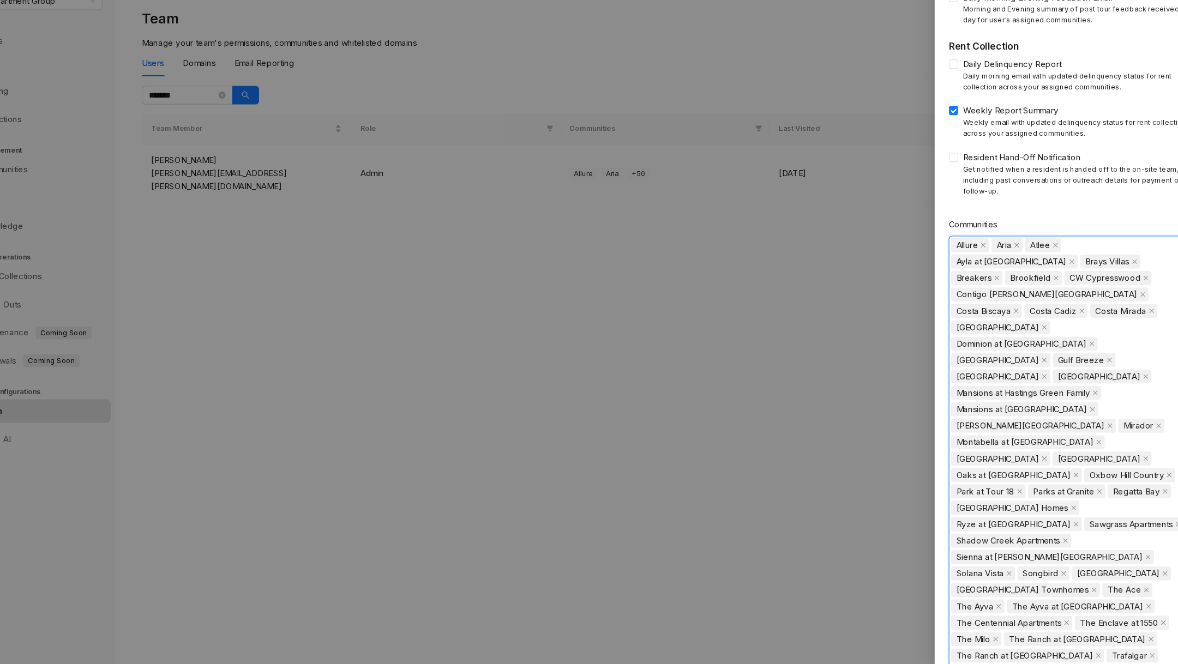
click at [1132, 594] on div "Allure [PERSON_NAME] [GEOGRAPHIC_DATA] at [GEOGRAPHIC_DATA] [GEOGRAPHIC_DATA] […" at bounding box center [1041, 503] width 220 height 473
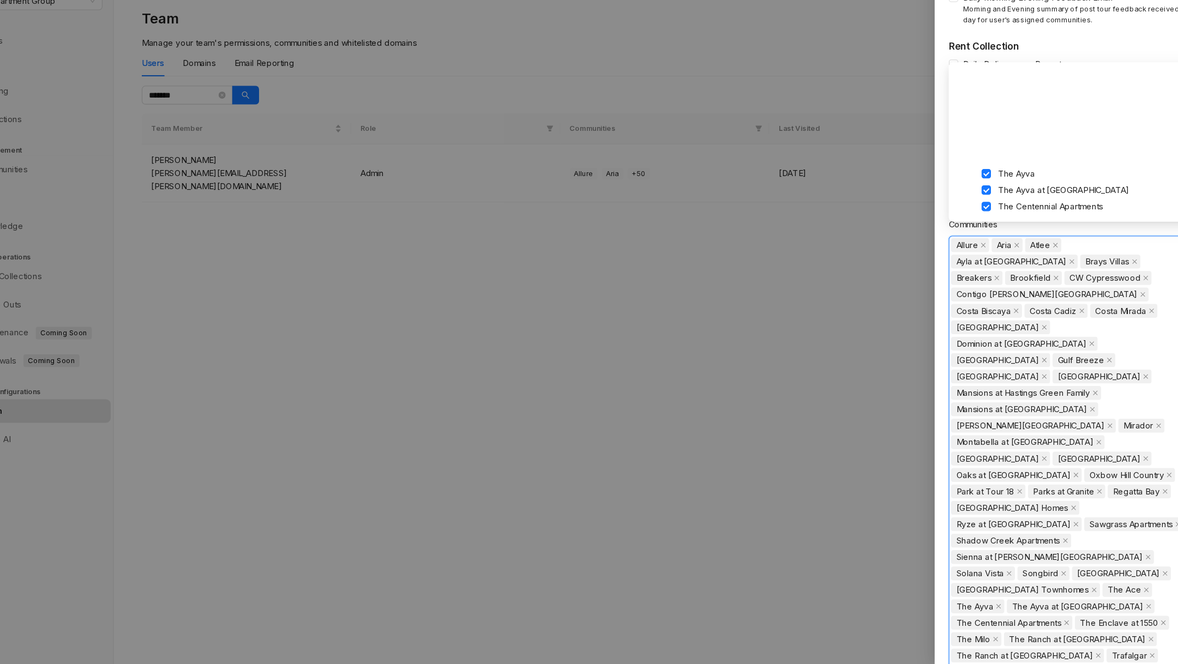
scroll to position [988, 0]
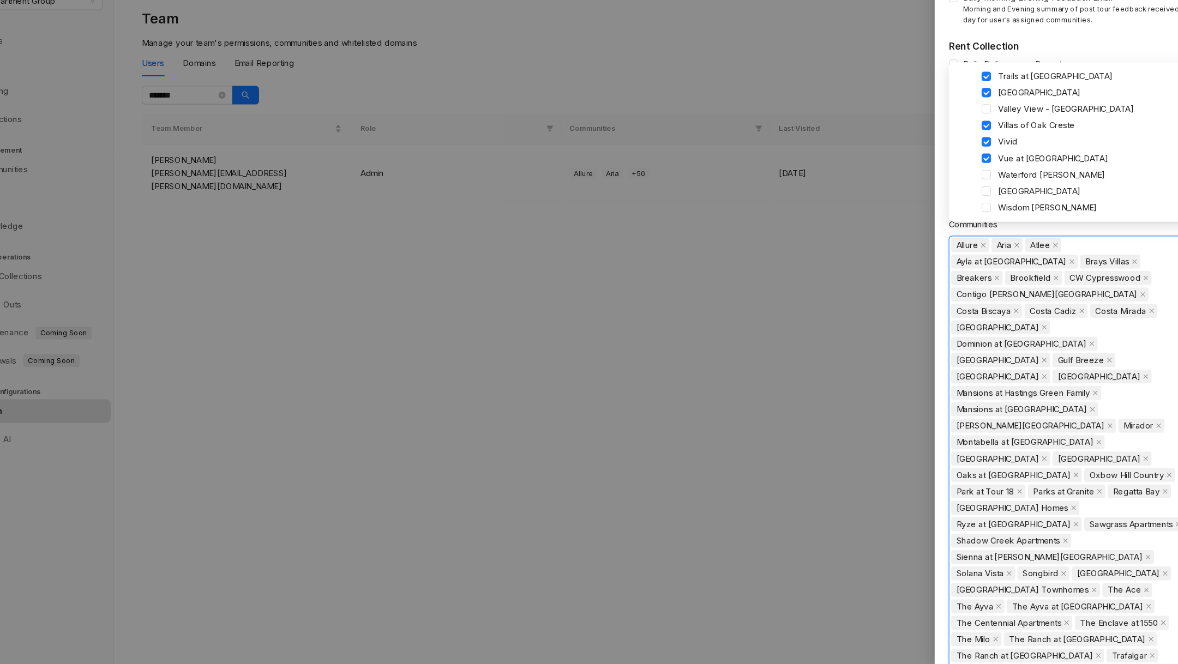
click at [903, 396] on div at bounding box center [589, 332] width 1178 height 664
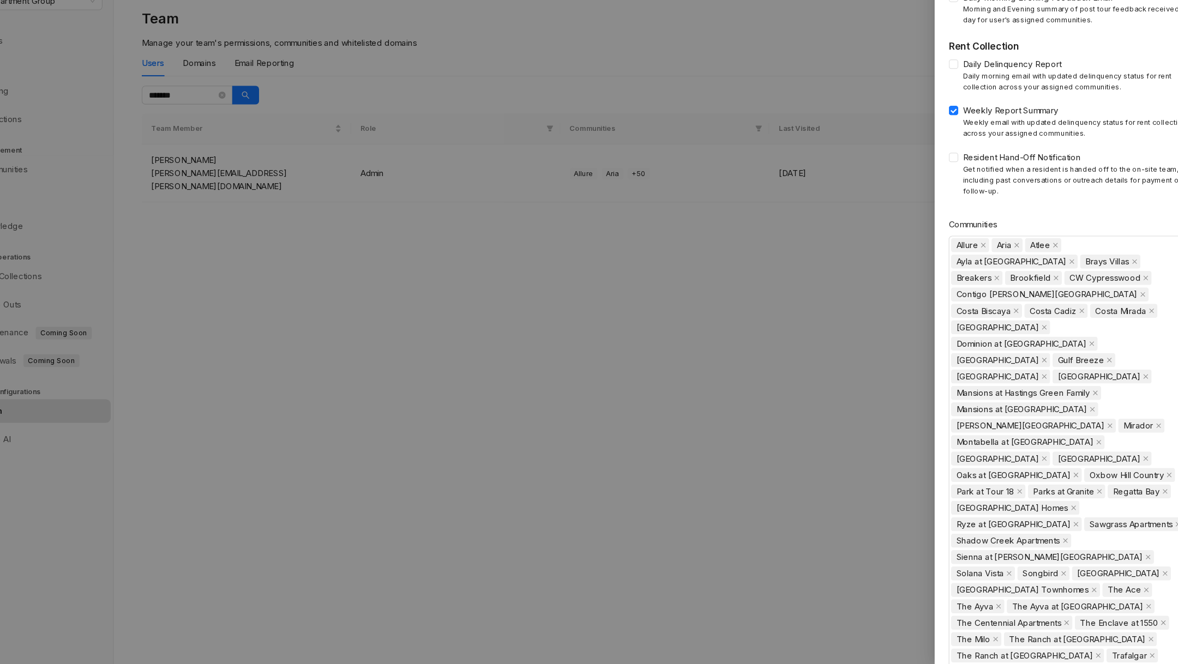
scroll to position [372, 0]
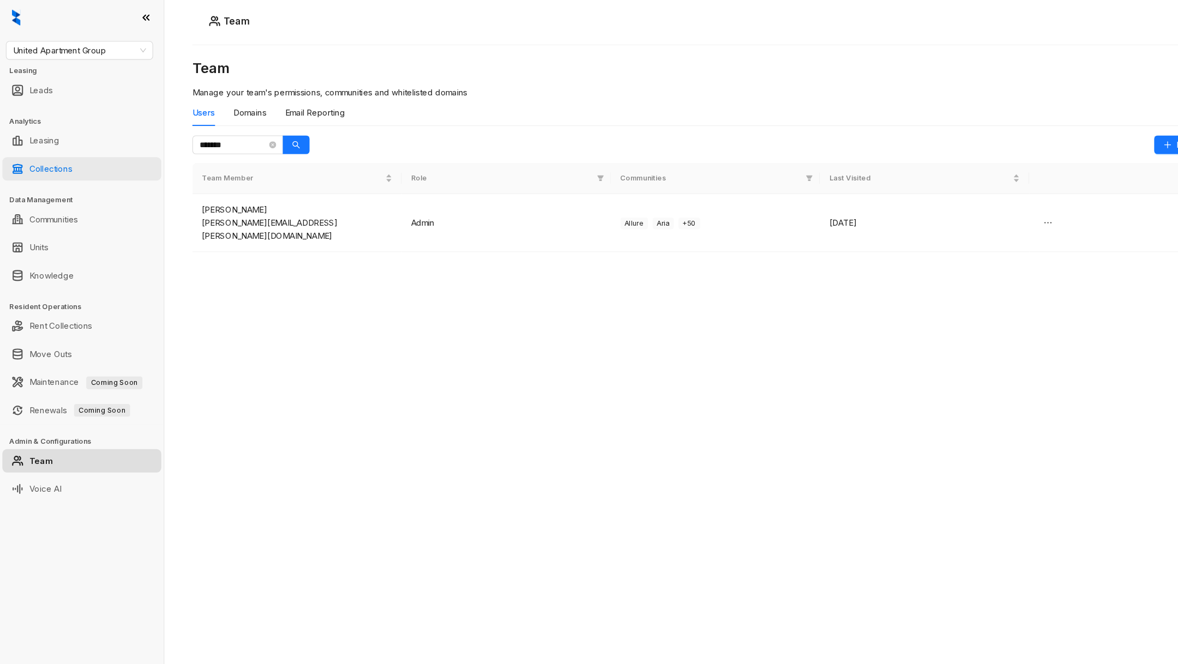
click at [67, 152] on link "Collections" at bounding box center [47, 157] width 40 height 22
click at [47, 157] on link "Collections" at bounding box center [47, 157] width 40 height 22
click at [54, 156] on link "Collections" at bounding box center [47, 157] width 40 height 22
click at [258, 132] on span "*******" at bounding box center [221, 134] width 85 height 17
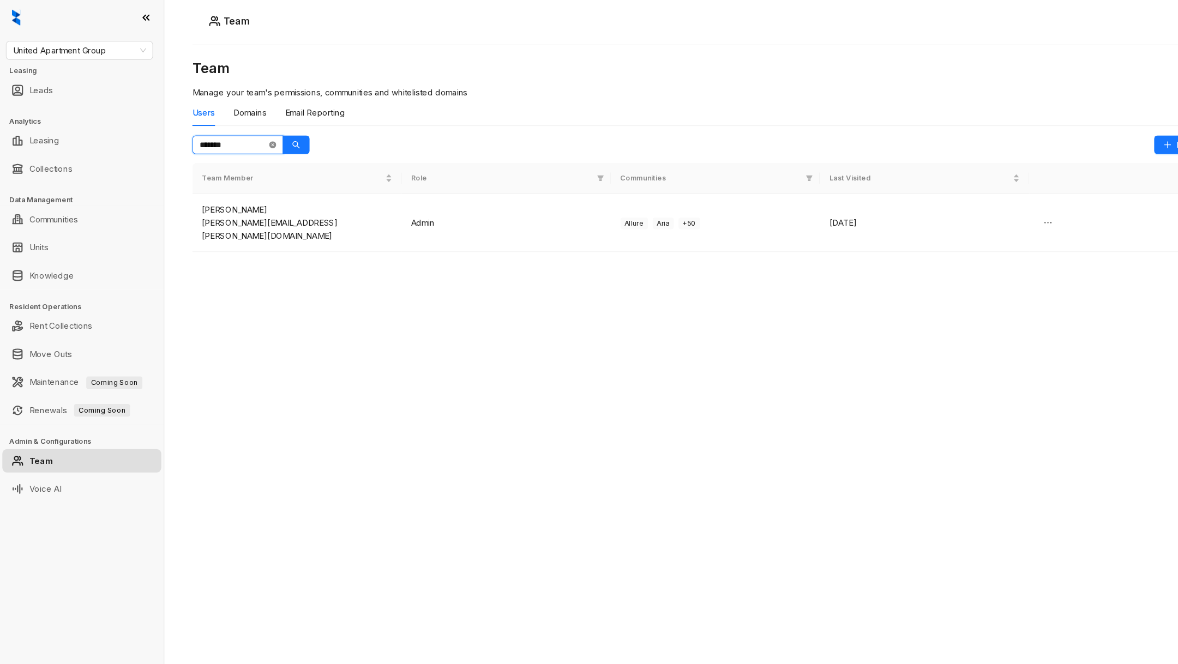
click at [255, 132] on icon "close-circle" at bounding box center [253, 134] width 7 height 7
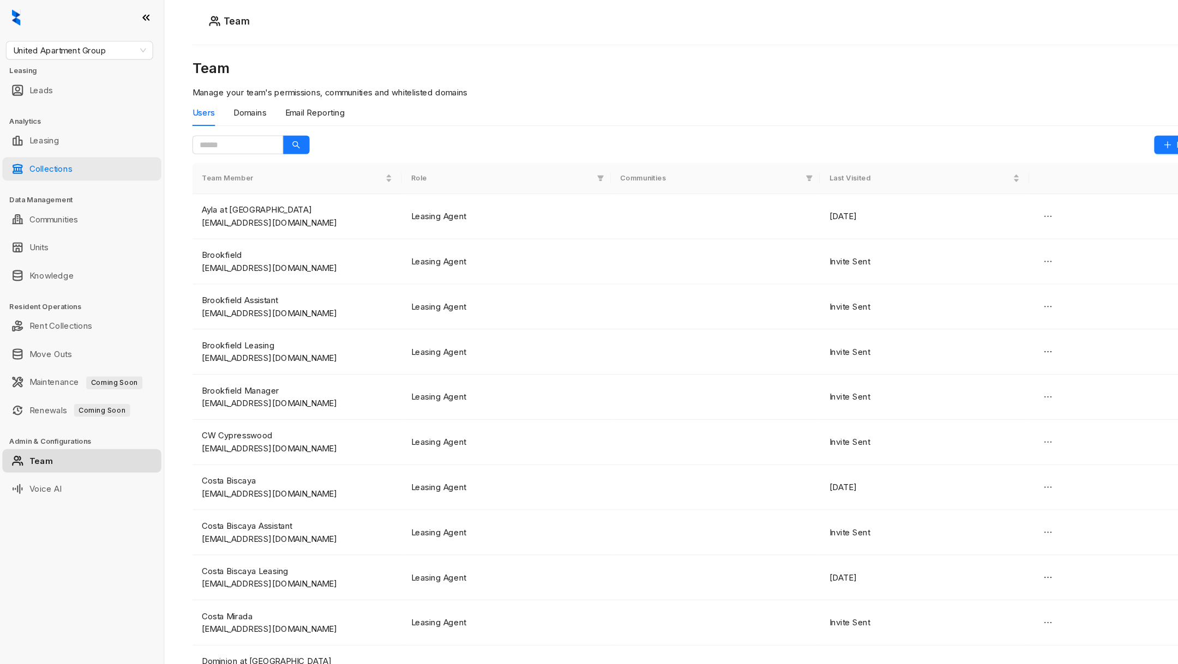
click at [67, 159] on link "Collections" at bounding box center [47, 157] width 40 height 22
click at [50, 156] on link "Collections" at bounding box center [47, 157] width 40 height 22
